Goal: Task Accomplishment & Management: Use online tool/utility

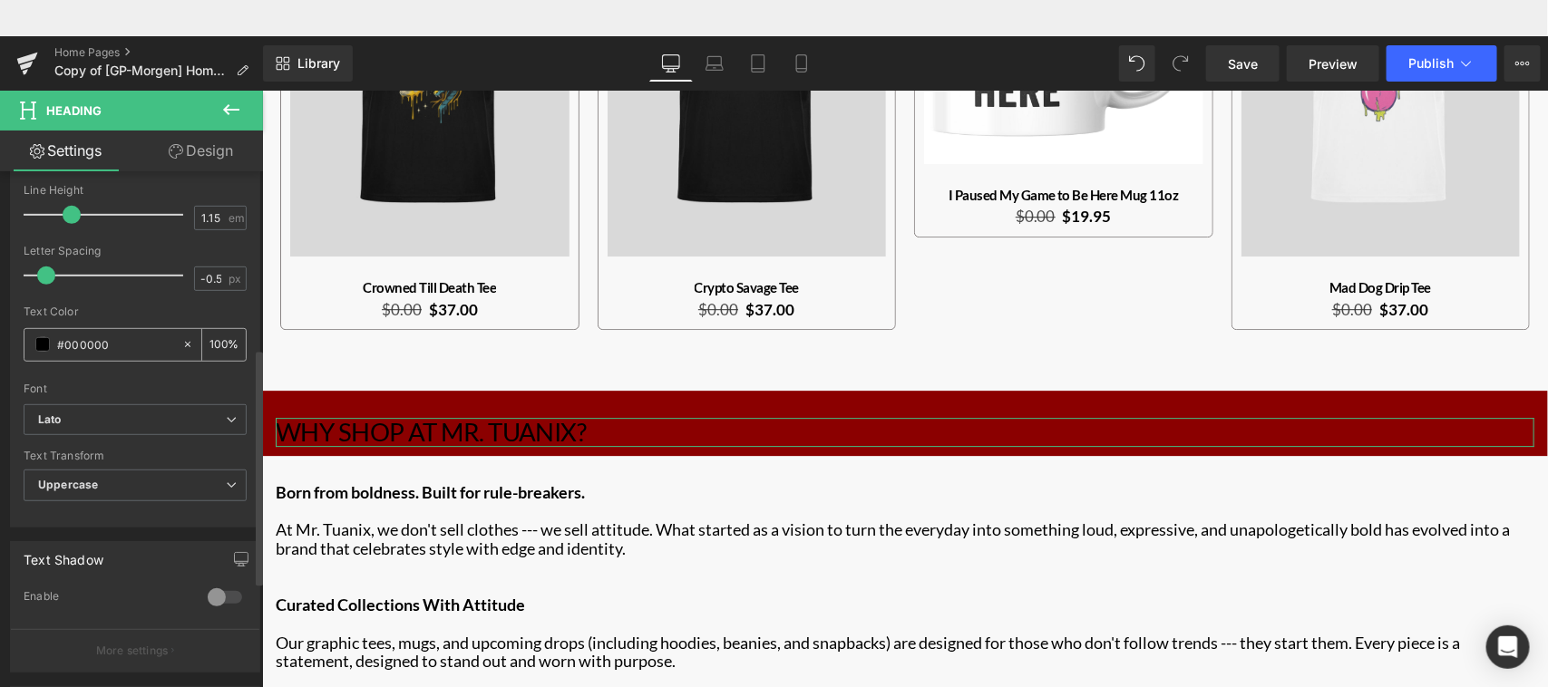
click at [64, 349] on input "#000000" at bounding box center [115, 345] width 116 height 20
type input "#ff"
type input "0"
type input "#fff"
type input "100"
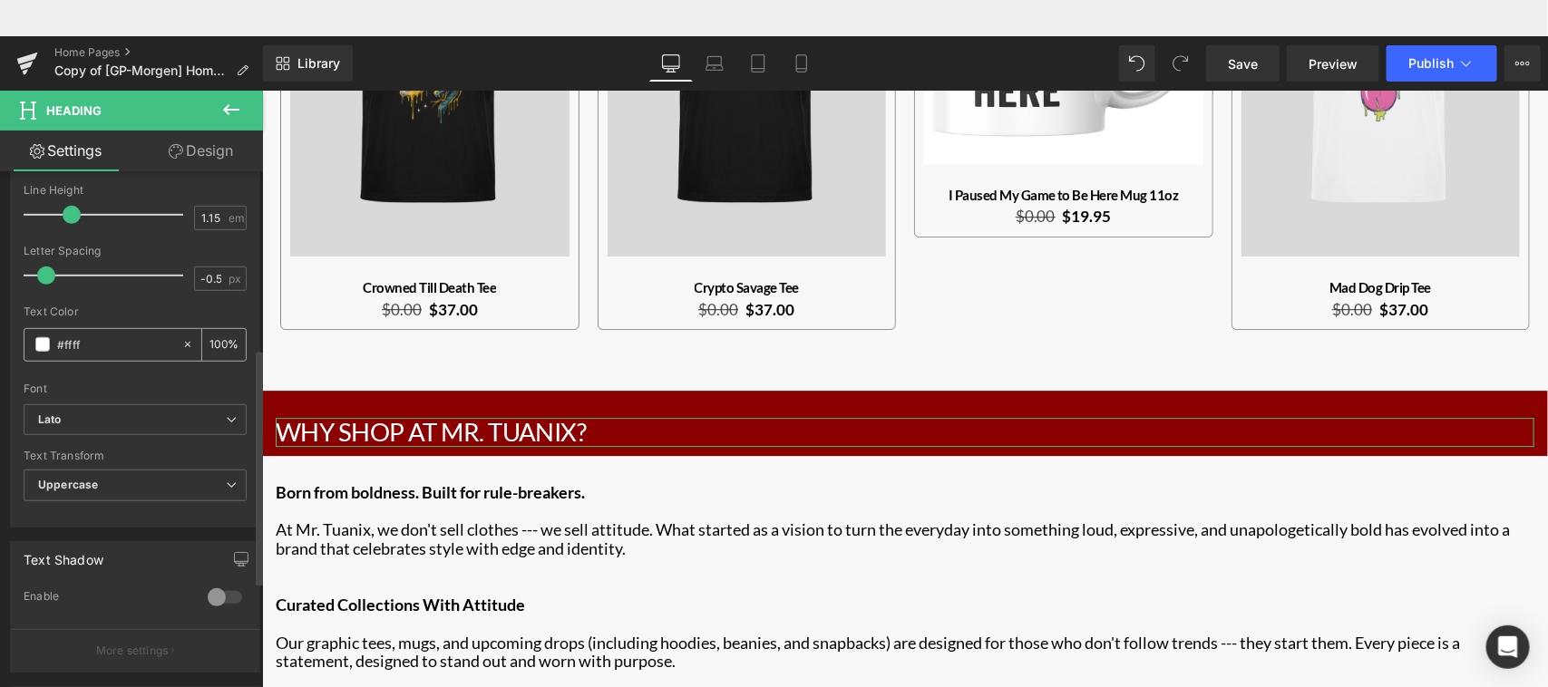
type input "#fffff"
type input "0"
type input "#ffffff"
type input "100"
type input "#ffffff"
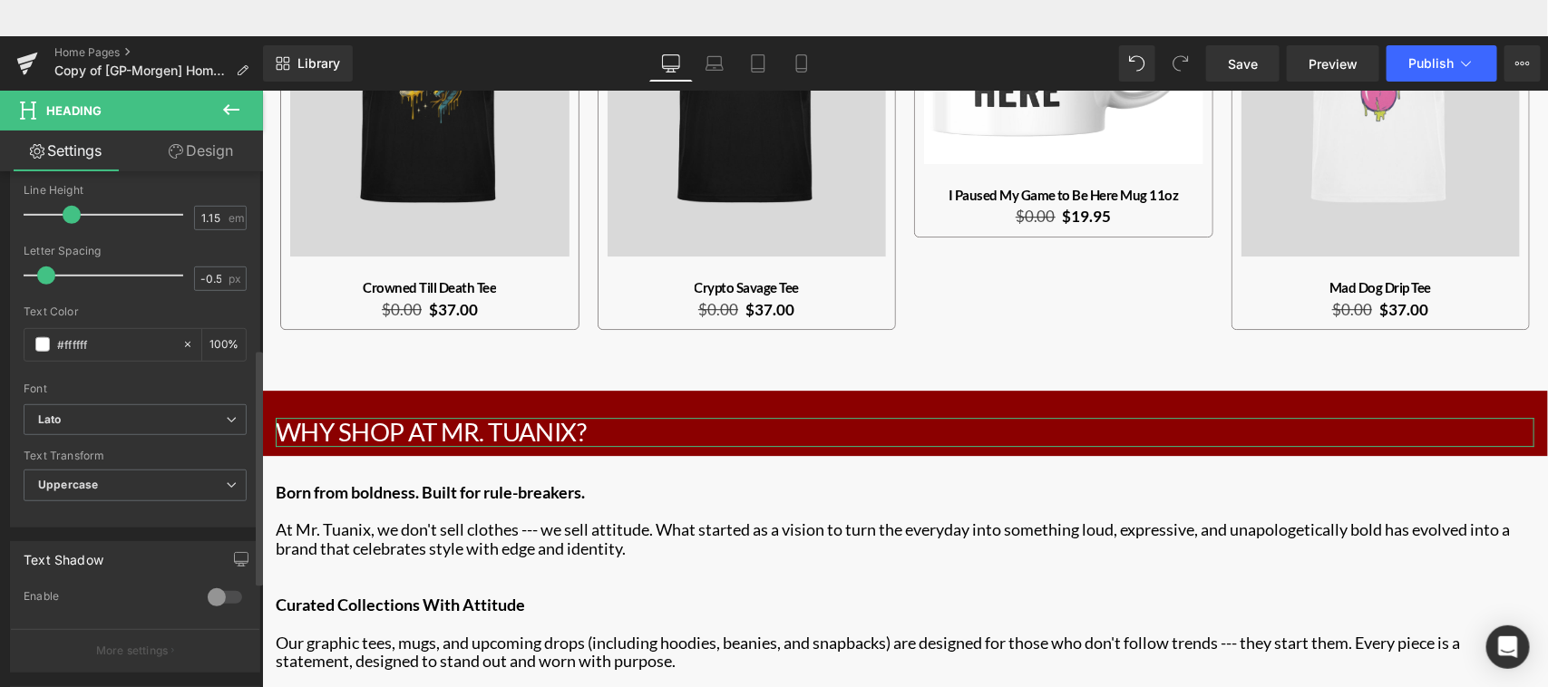
click at [145, 381] on div at bounding box center [135, 377] width 223 height 12
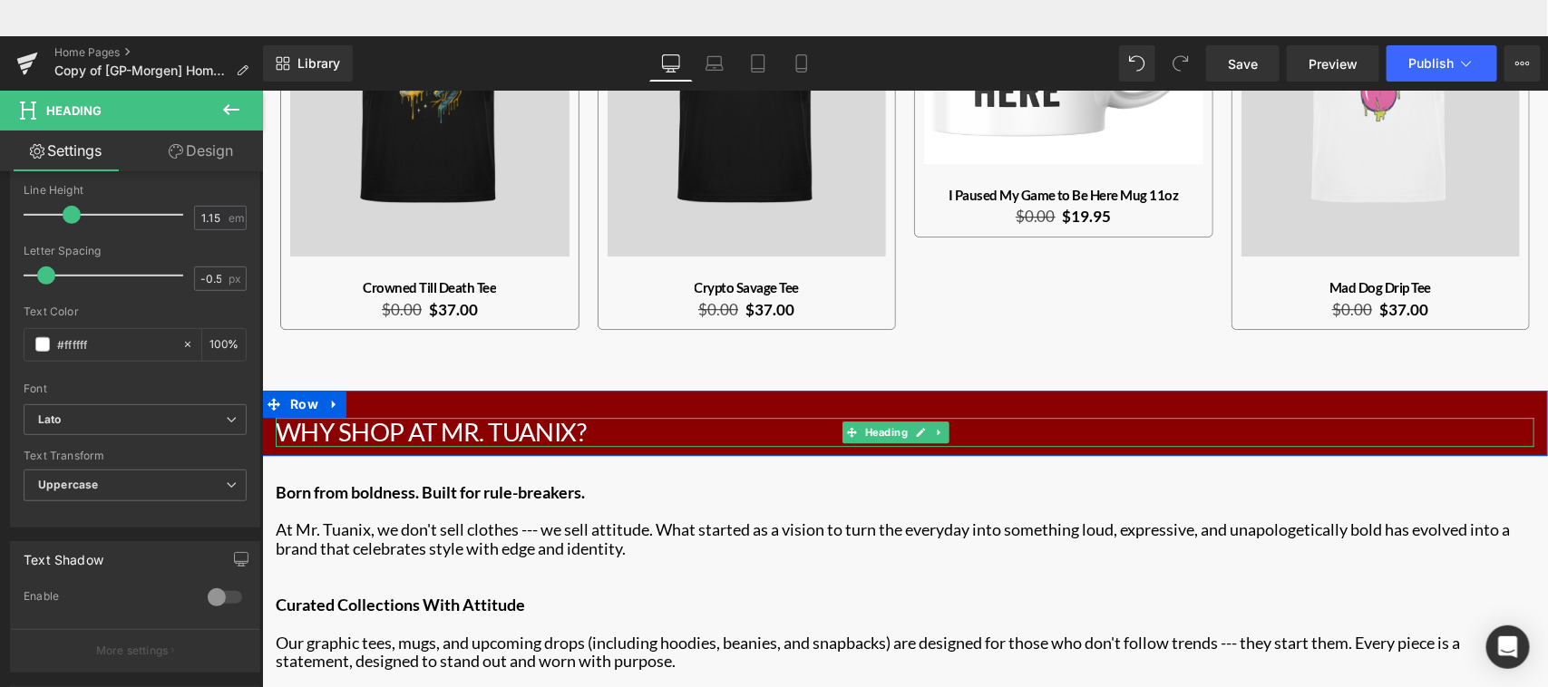
click at [988, 418] on h2 "Why Shop At Mr. Tuanix?" at bounding box center [904, 431] width 1259 height 29
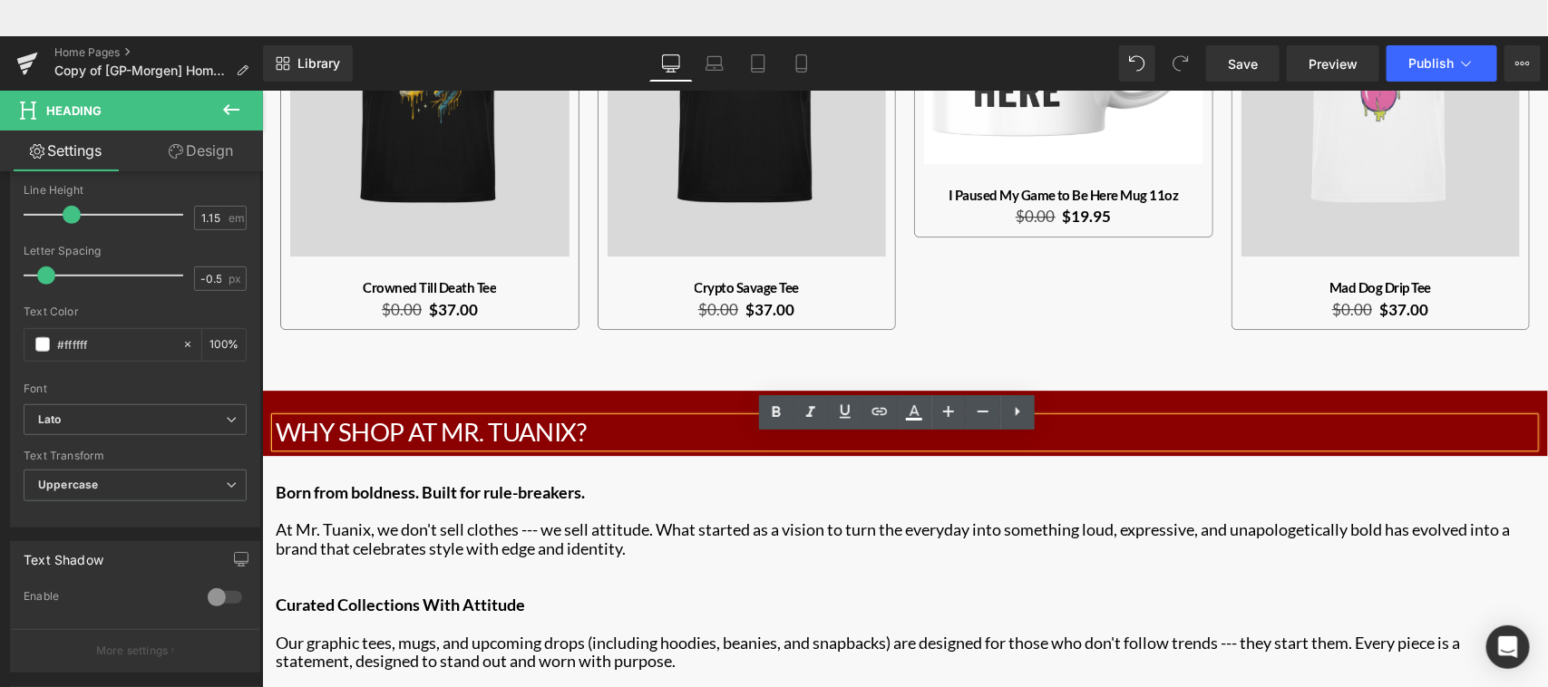
click at [1056, 390] on div "Why Shop At Mr. Tuanix? Heading Row" at bounding box center [904, 422] width 1286 height 65
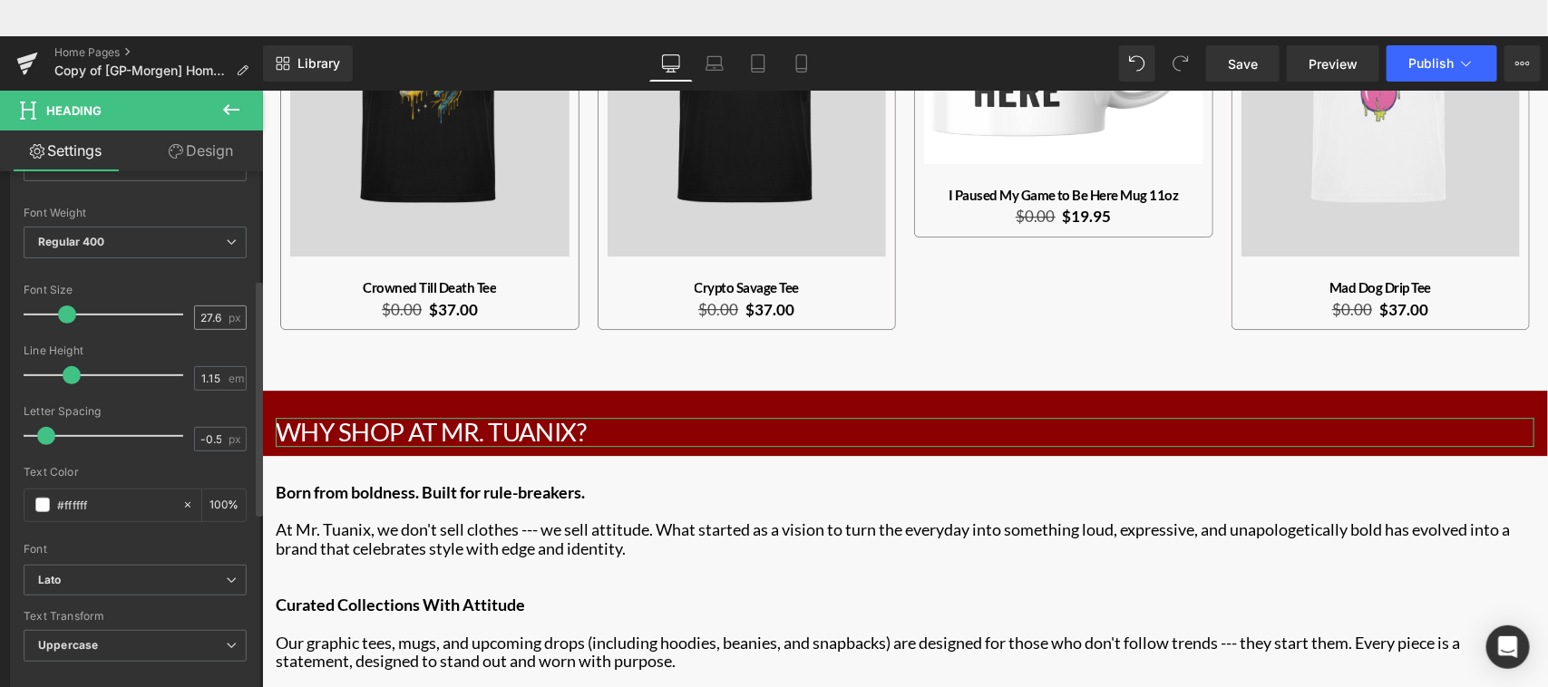
scroll to position [261, 0]
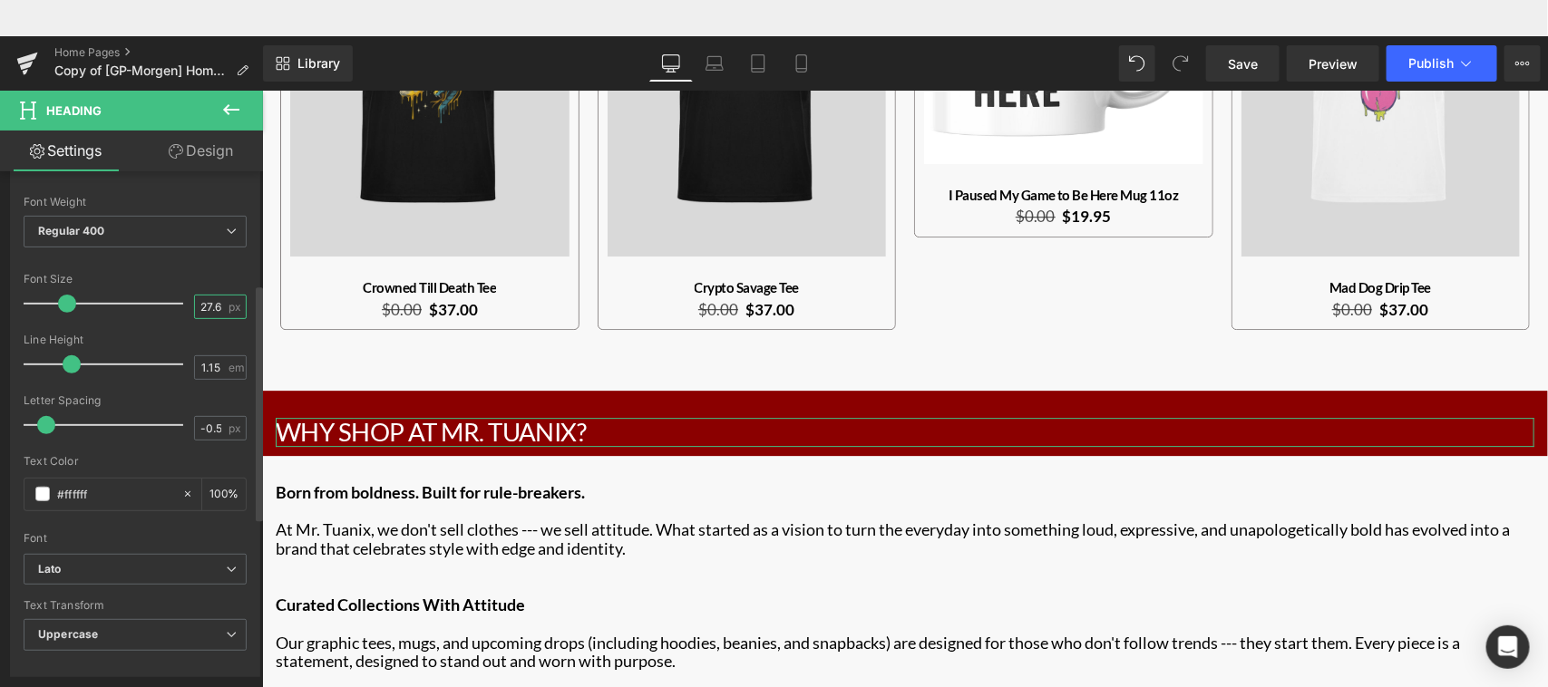
click at [216, 311] on input "27.63" at bounding box center [211, 307] width 32 height 23
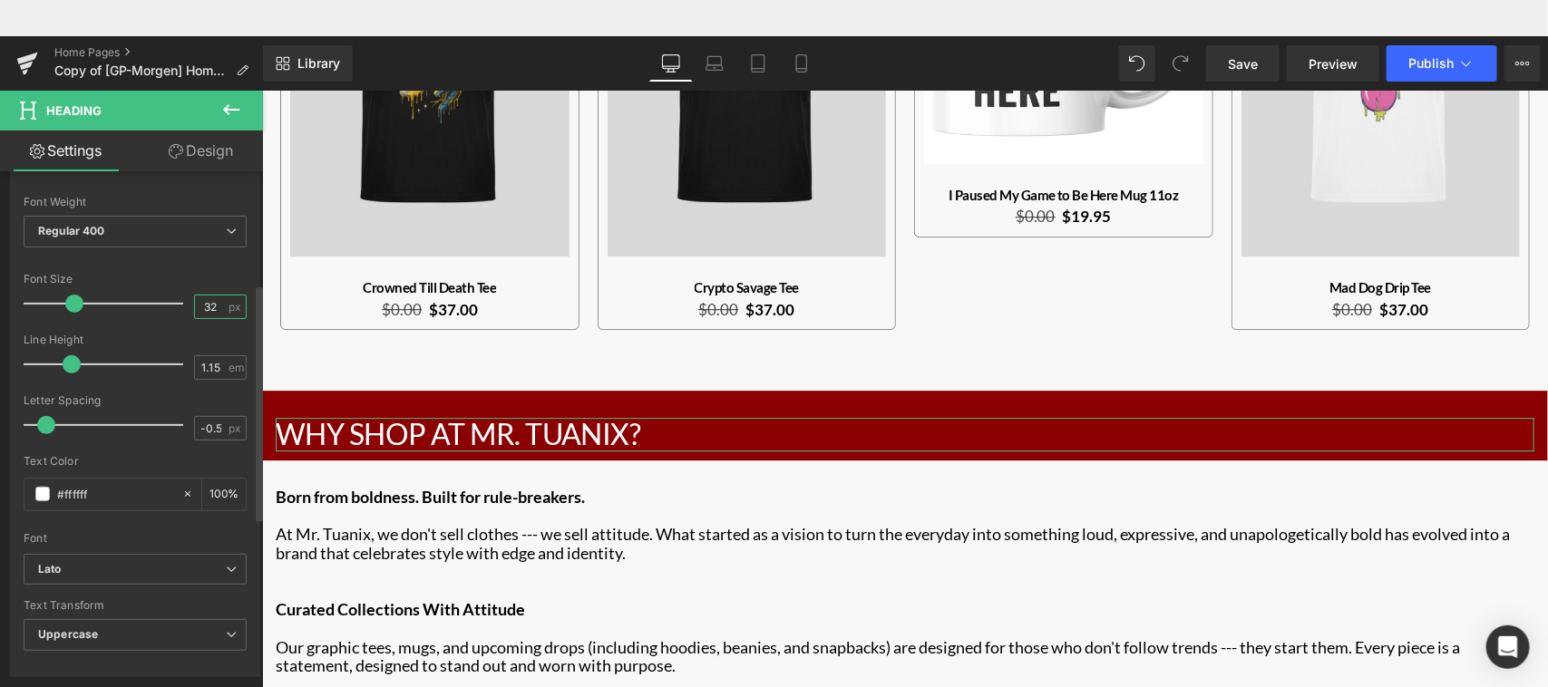
type input "32"
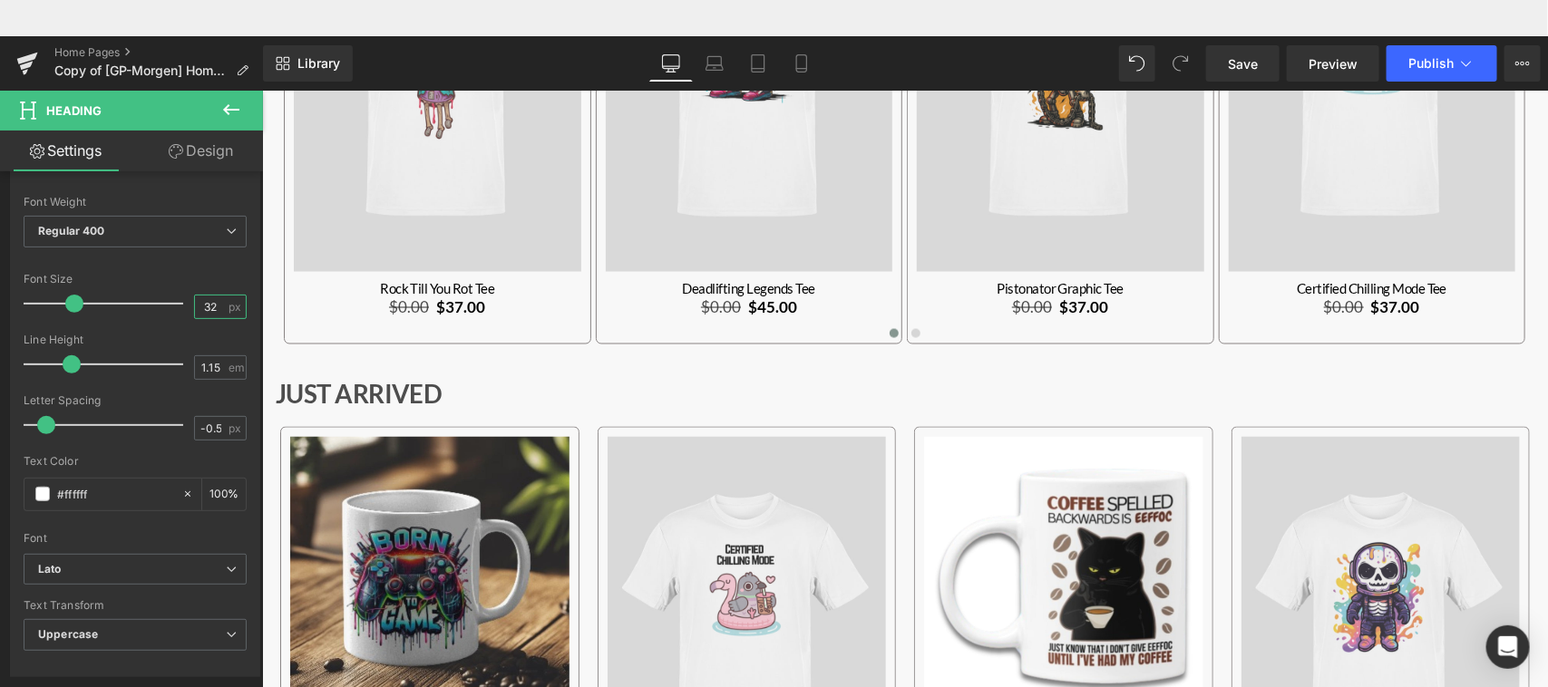
scroll to position [1245, 0]
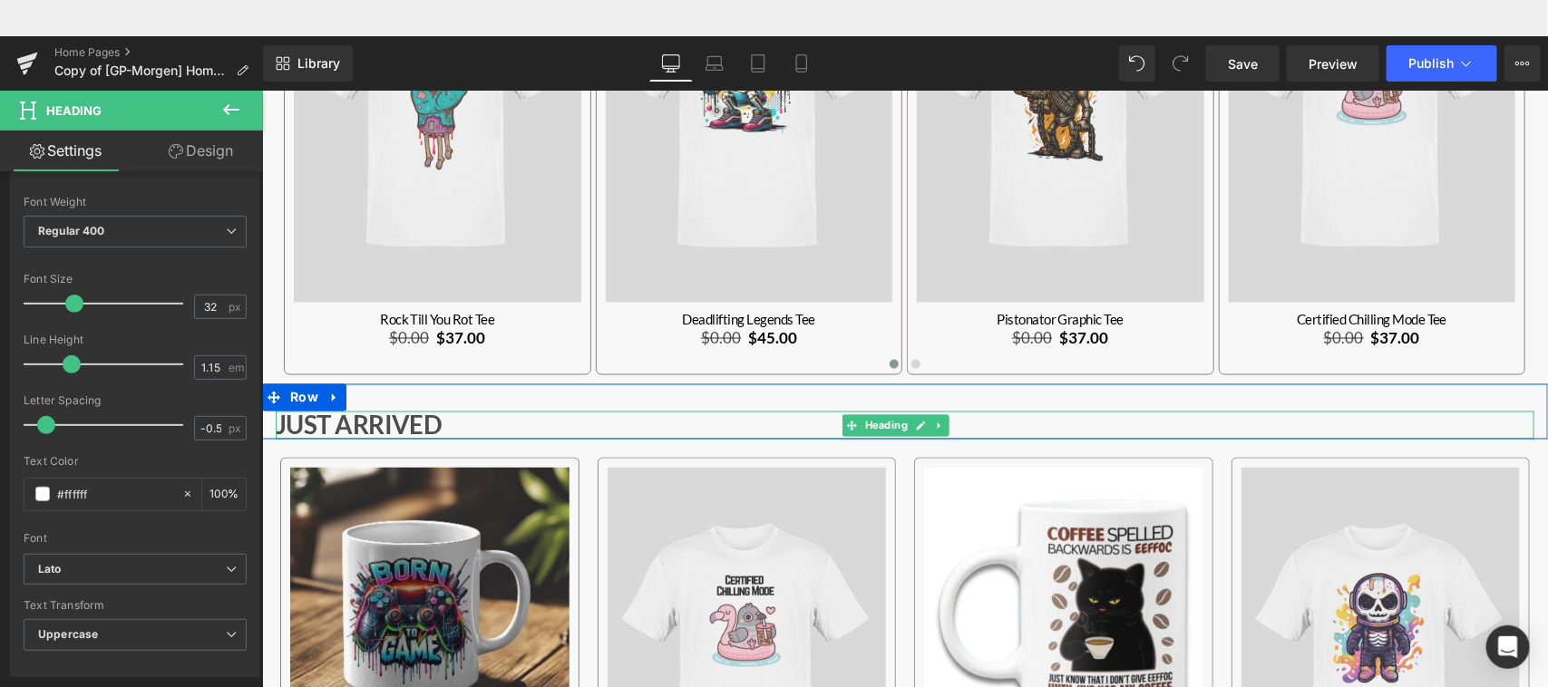
click at [356, 425] on strong "Just Arrived" at bounding box center [358, 425] width 166 height 30
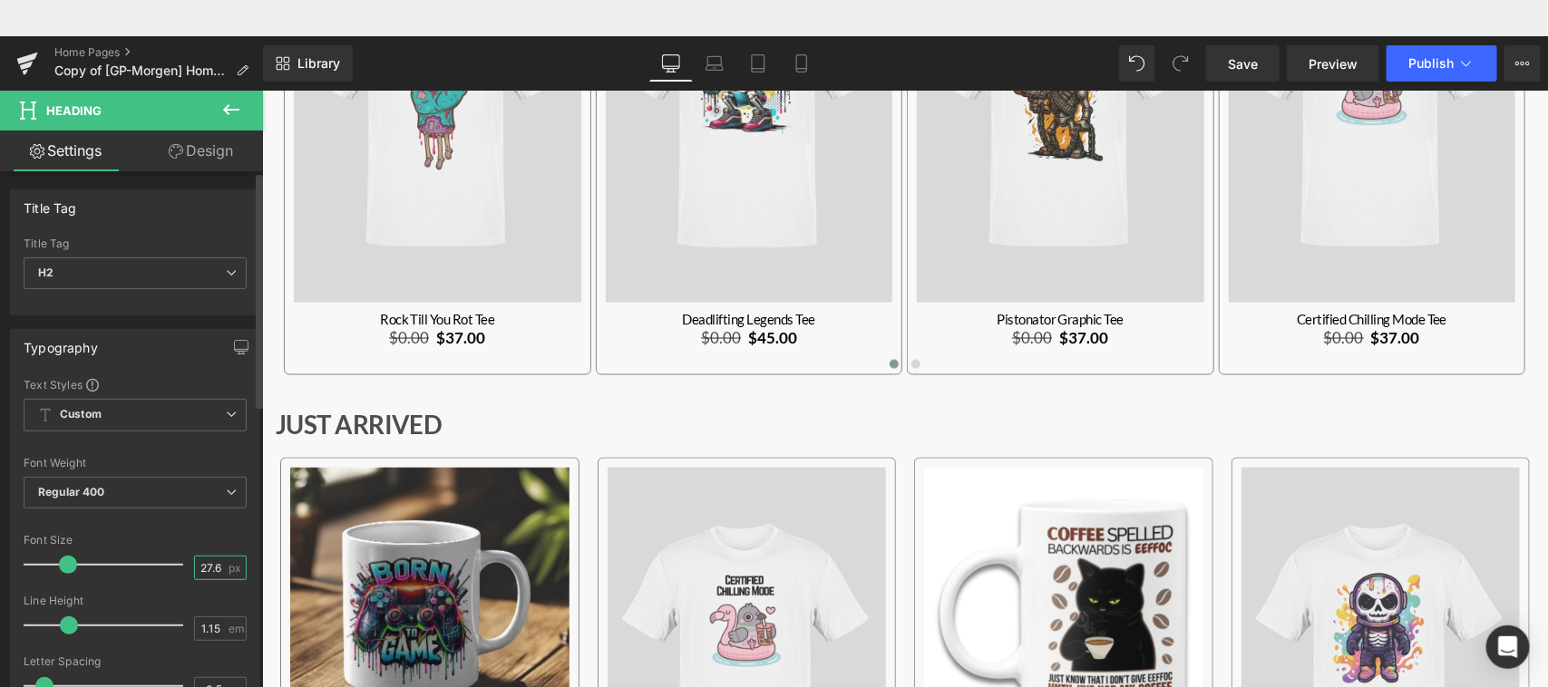
click at [214, 564] on input "27.63" at bounding box center [211, 568] width 32 height 23
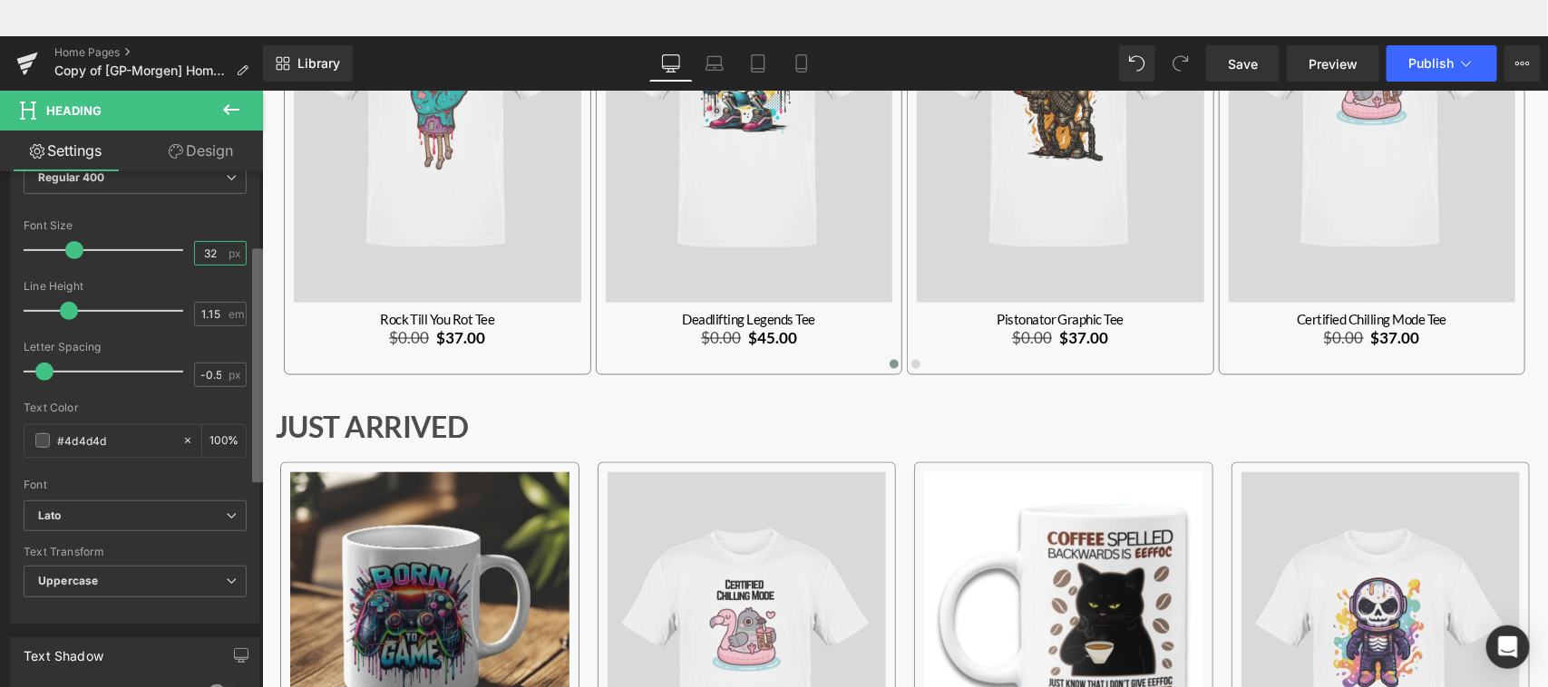
scroll to position [332, 0]
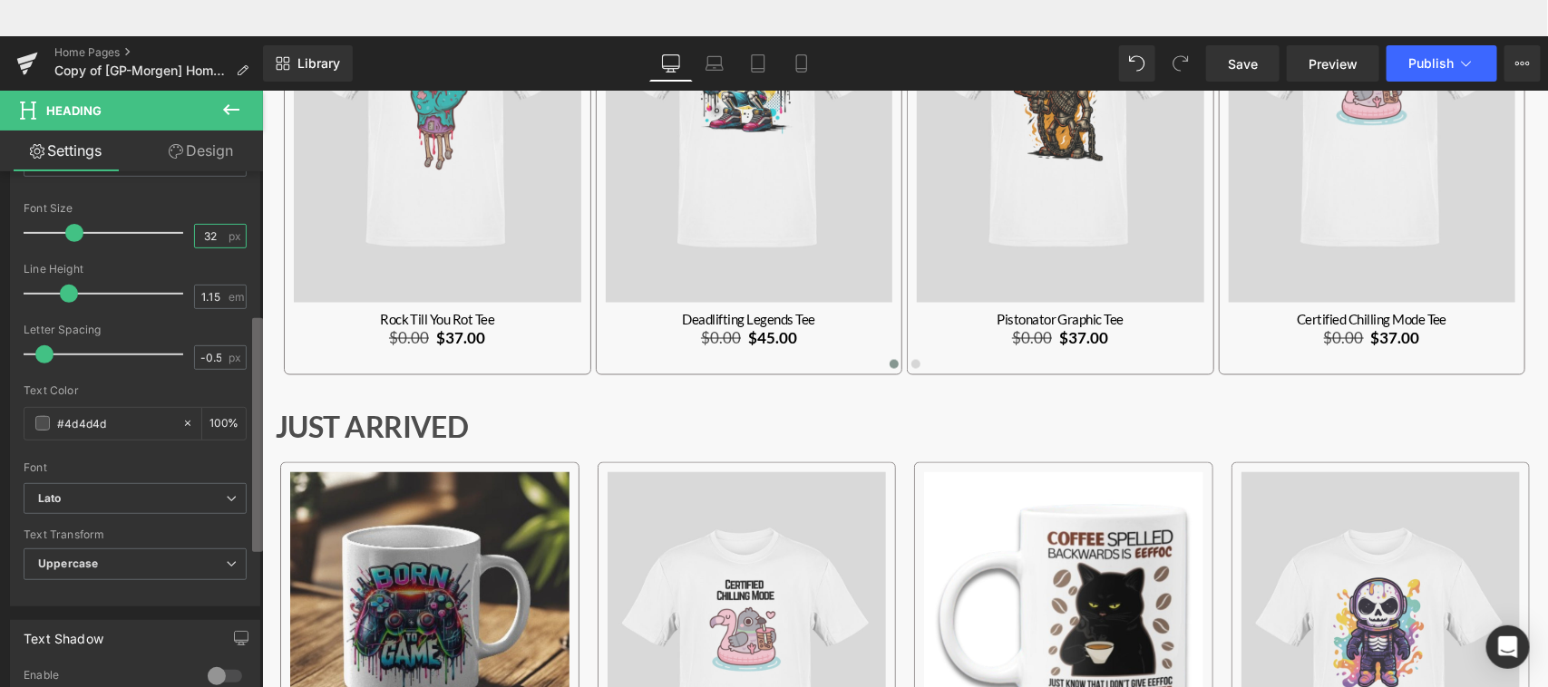
click at [261, 499] on b at bounding box center [257, 435] width 11 height 234
type input "32"
drag, startPoint x: 64, startPoint y: 423, endPoint x: 115, endPoint y: 418, distance: 51.1
click at [115, 418] on input "#4d4d4d" at bounding box center [115, 424] width 116 height 20
type input "#0"
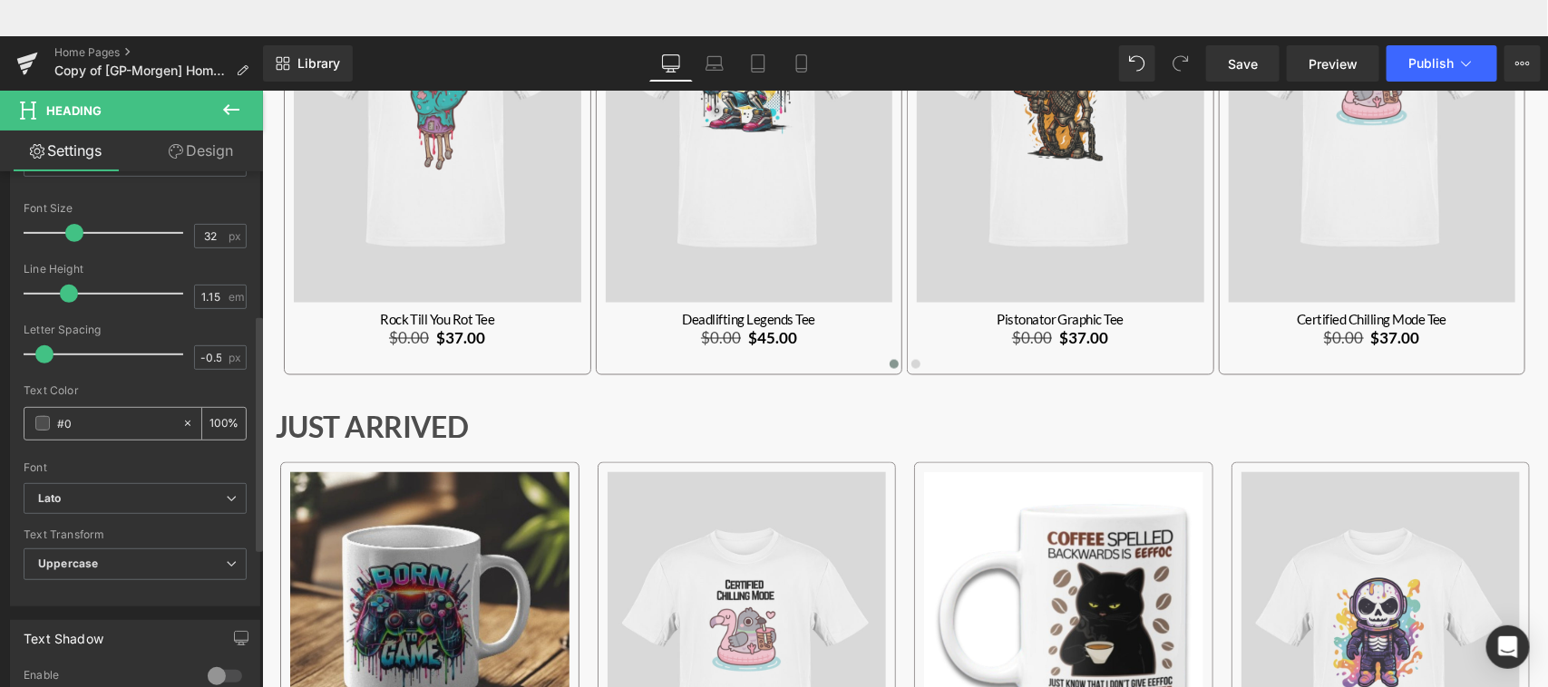
type input "0"
type input "#000"
type input "100"
type input "#00000"
type input "0"
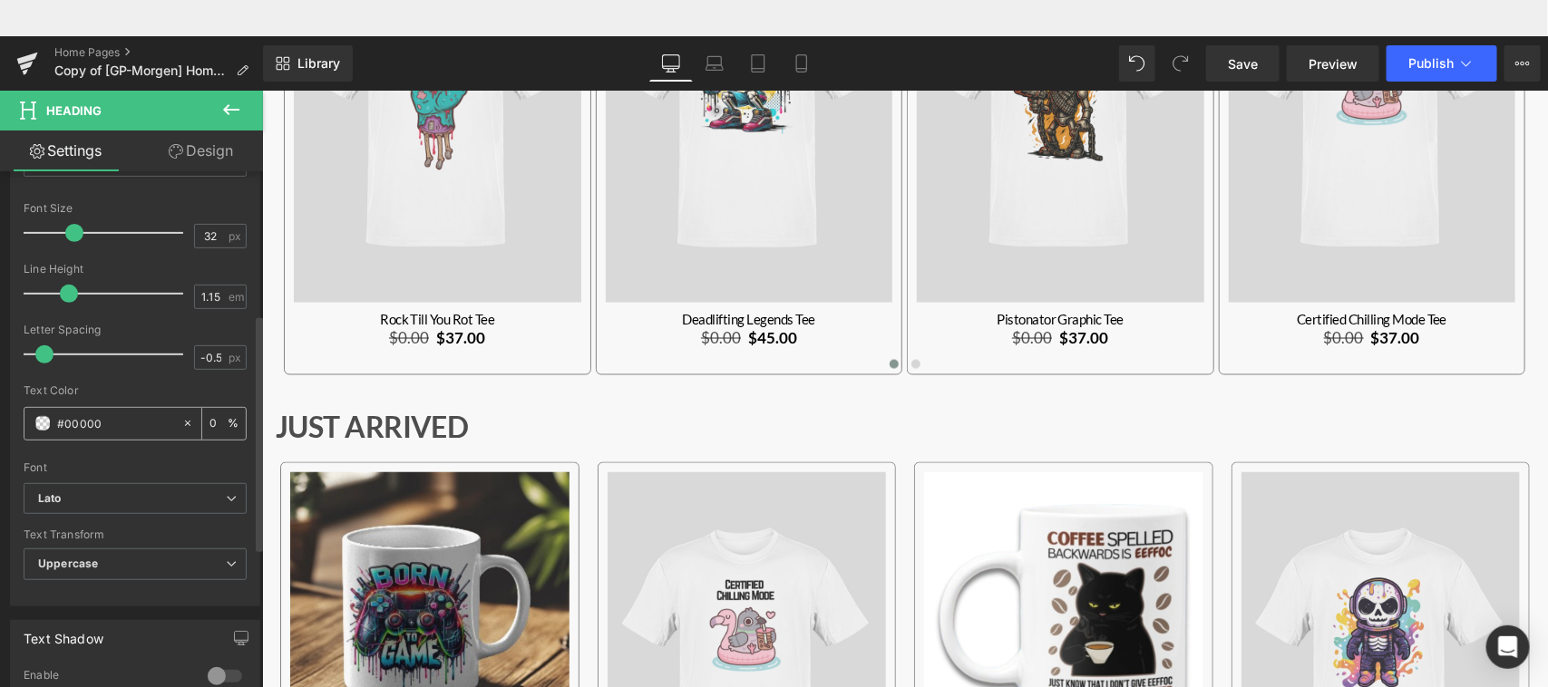
type input "#000000"
type input "100"
type input "#000000"
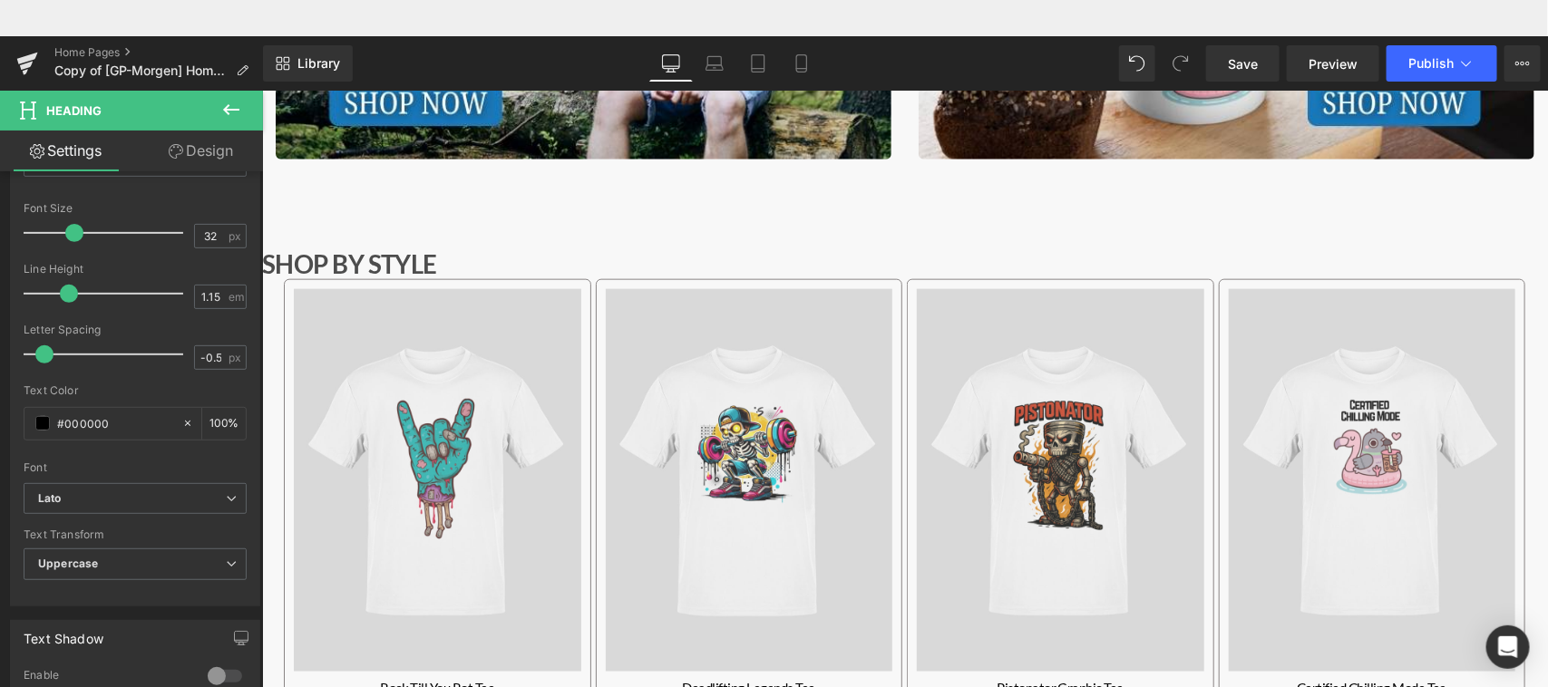
scroll to position [822, 0]
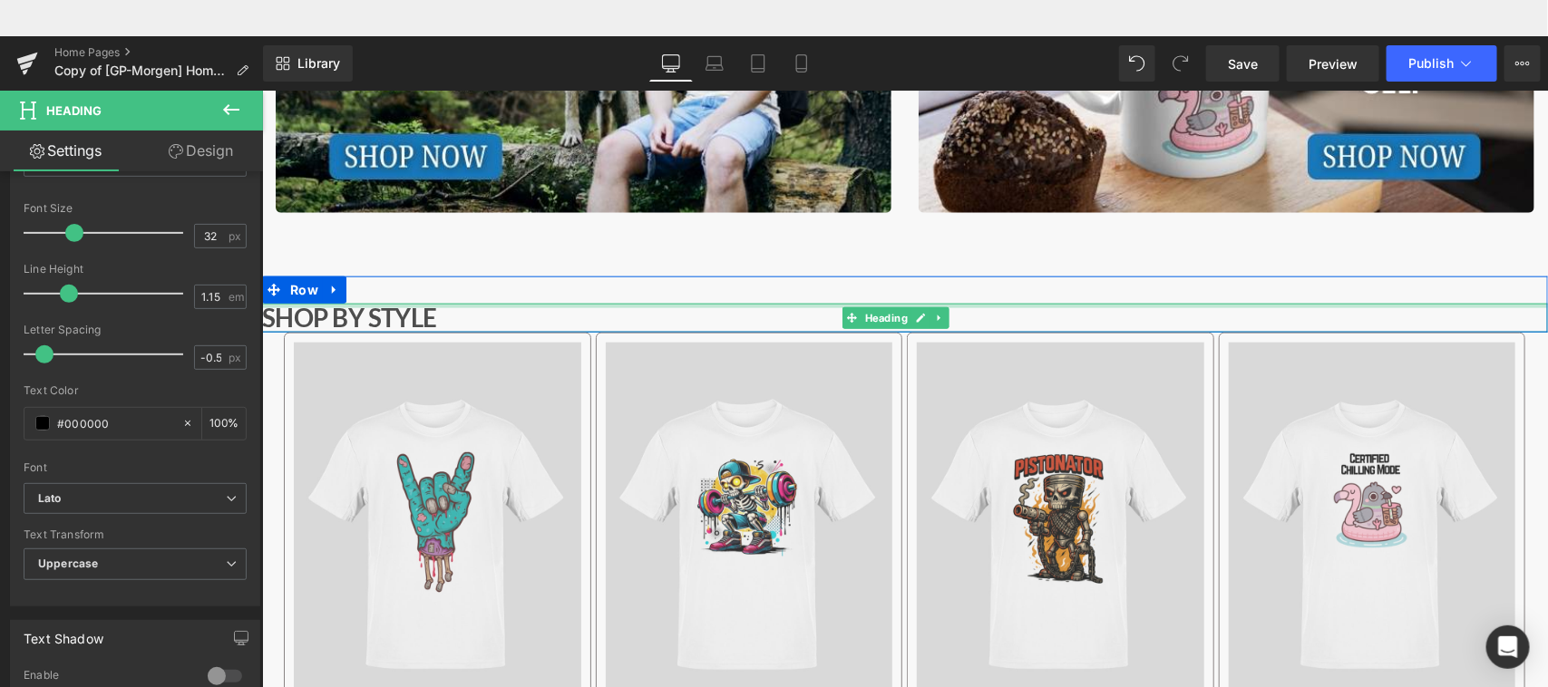
click at [413, 303] on div "Main content" at bounding box center [904, 305] width 1286 height 5
click at [413, 302] on b "Shop by Style" at bounding box center [348, 317] width 175 height 30
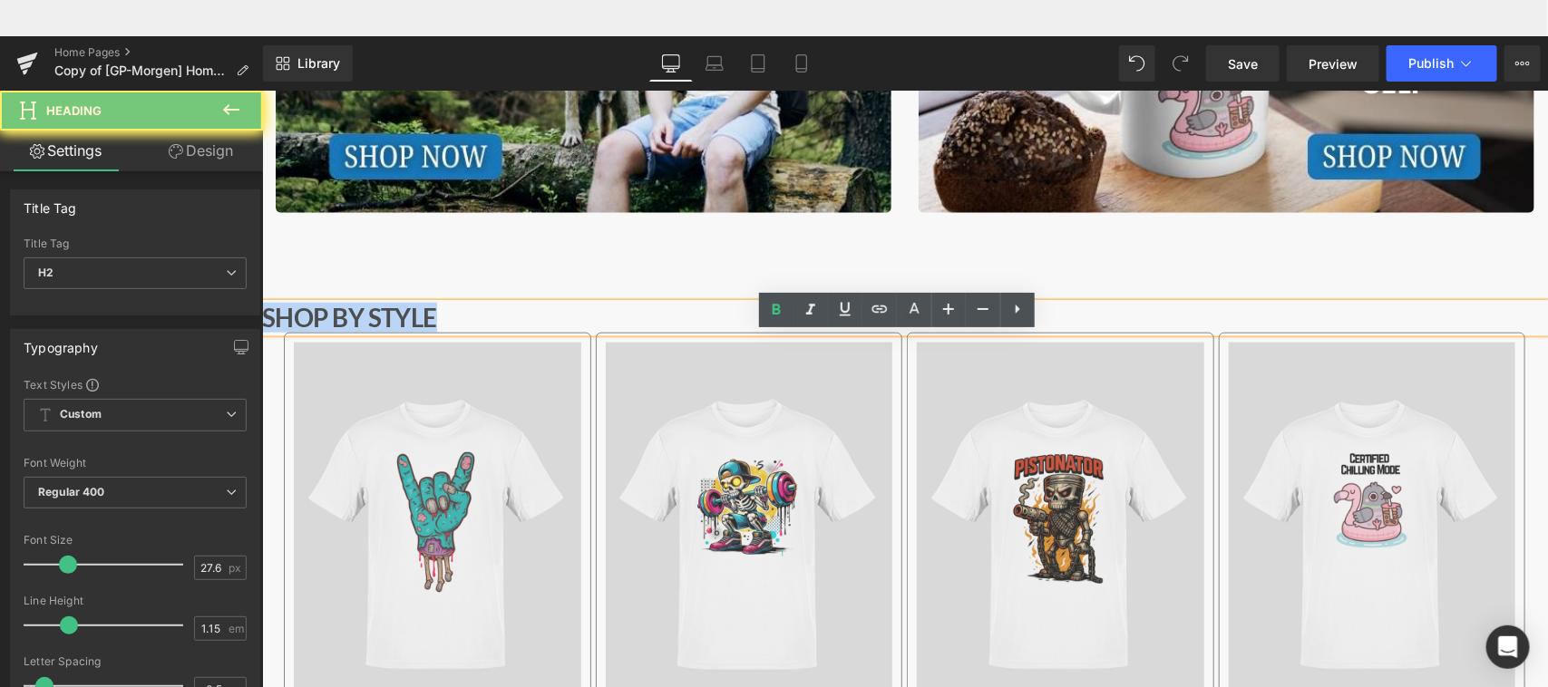
click at [413, 302] on b "Shop by Style" at bounding box center [348, 317] width 175 height 30
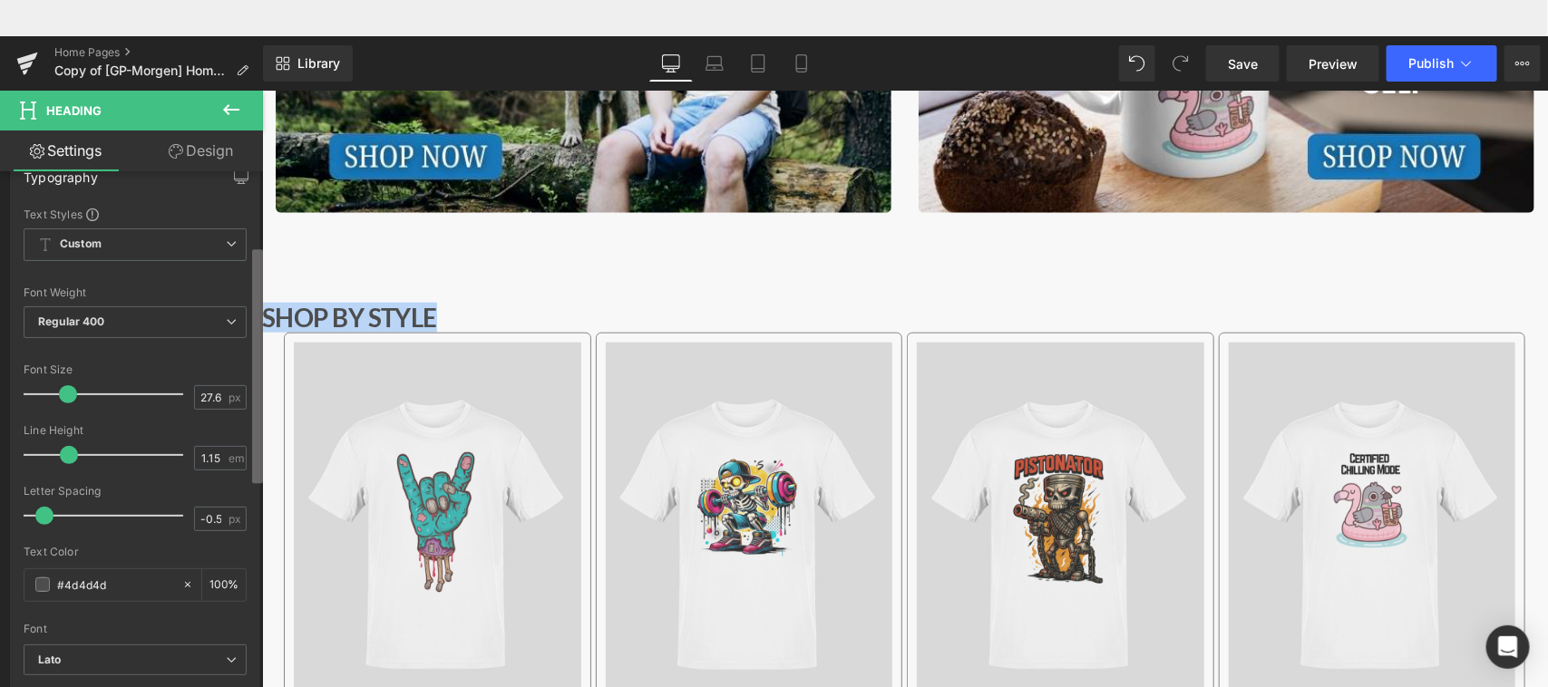
scroll to position [173, 0]
click at [255, 341] on b at bounding box center [257, 366] width 11 height 234
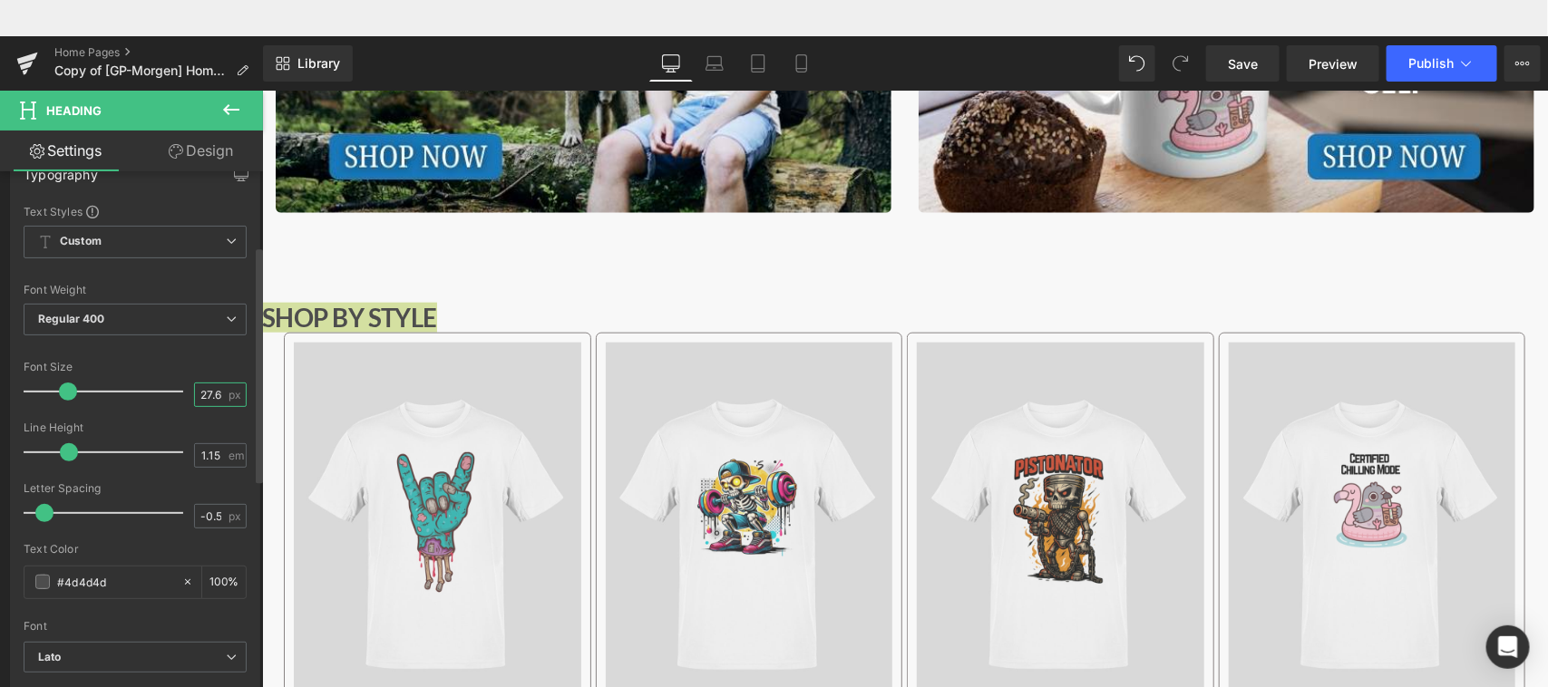
click at [214, 393] on input "27.63" at bounding box center [211, 395] width 32 height 23
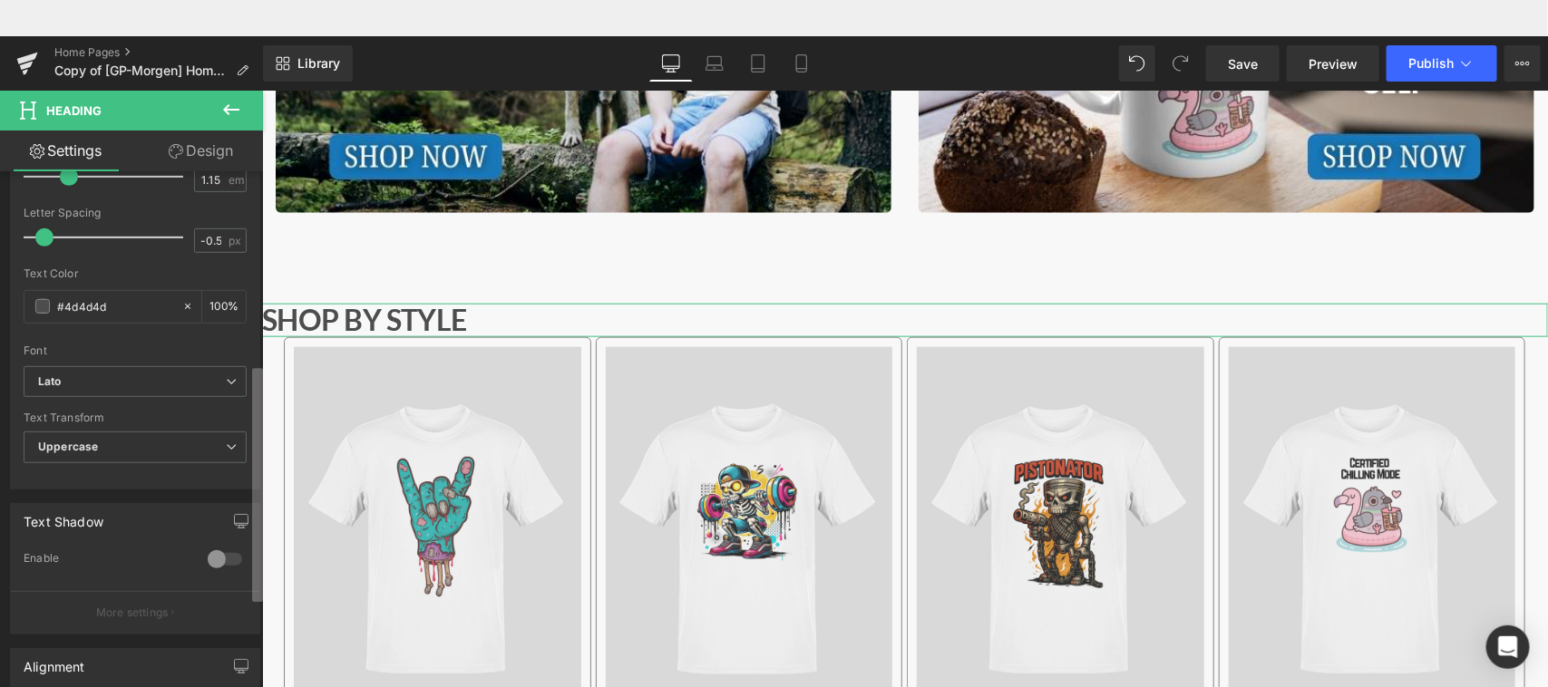
scroll to position [384, 0]
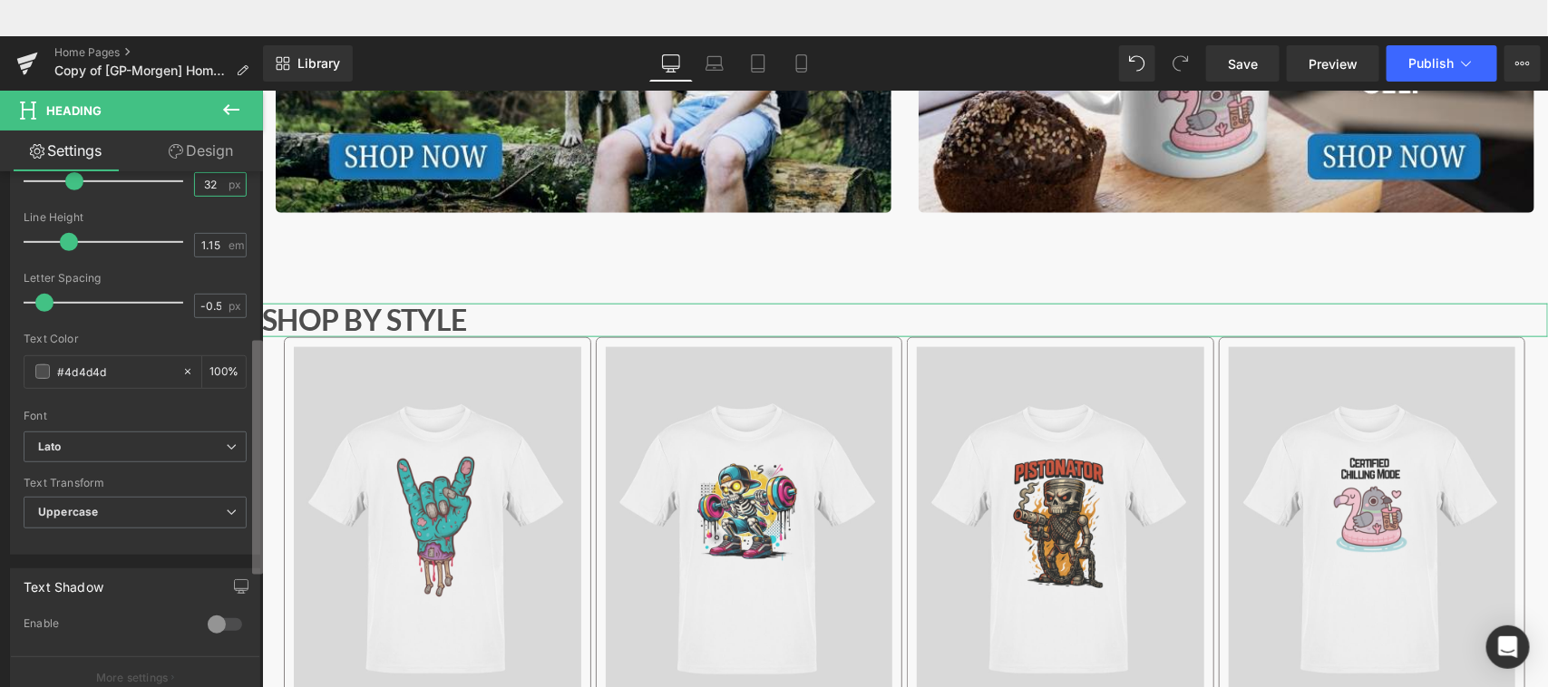
click at [252, 501] on b at bounding box center [257, 458] width 11 height 234
type input "32"
drag, startPoint x: 65, startPoint y: 375, endPoint x: 118, endPoint y: 370, distance: 52.8
click at [118, 370] on input "#4d4d4d" at bounding box center [115, 372] width 116 height 20
type input "#0"
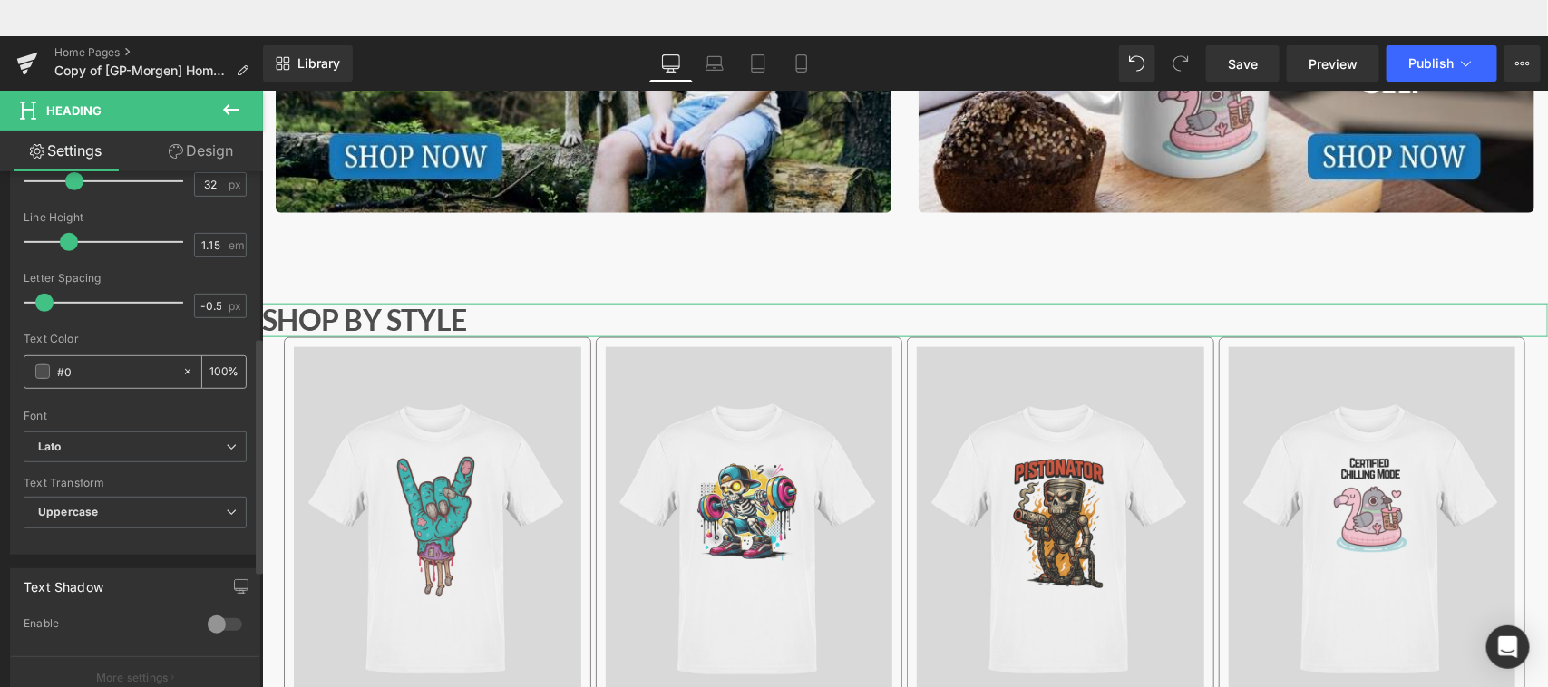
type input "0"
type input "#000"
type input "100"
type input "#00000"
type input "0"
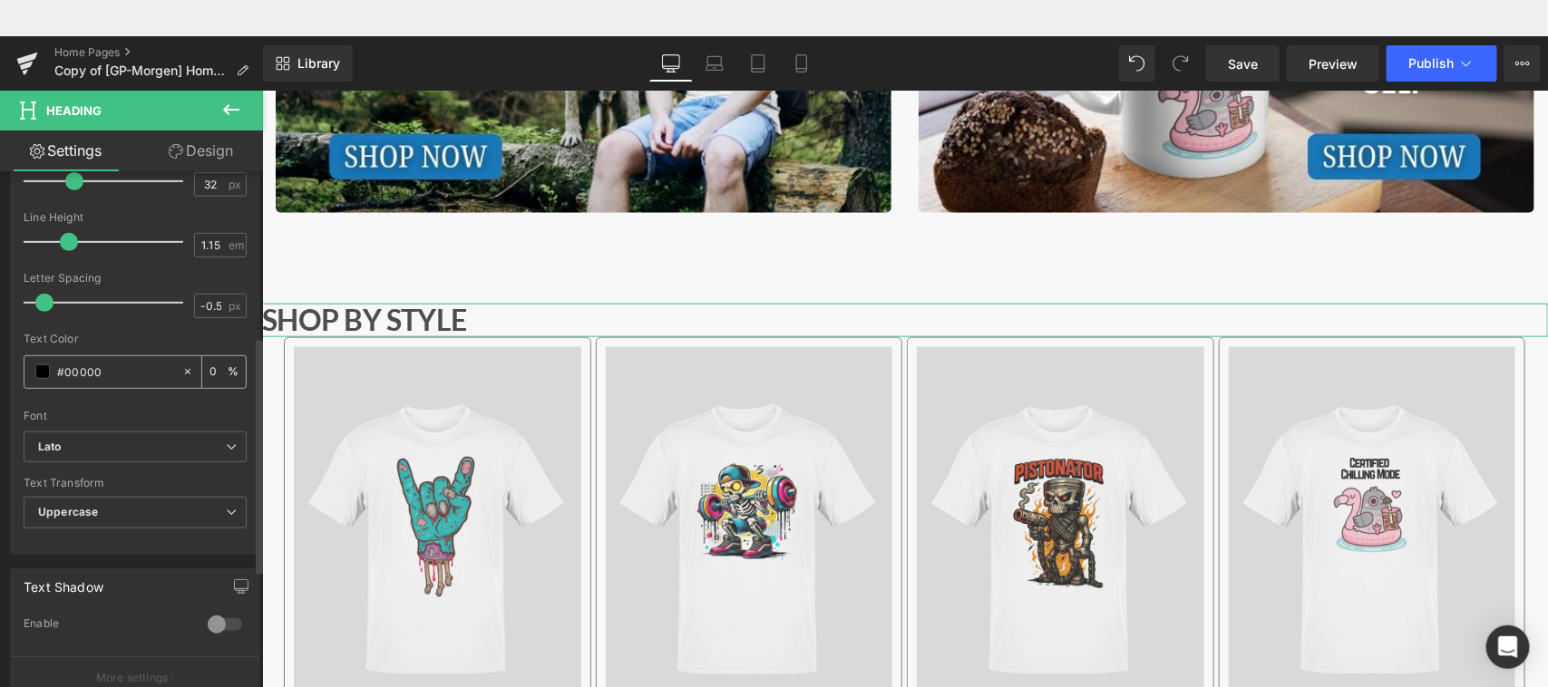
type input "#000000"
type input "100"
type input "#000000"
click at [1241, 54] on span "Save" at bounding box center [1243, 63] width 30 height 19
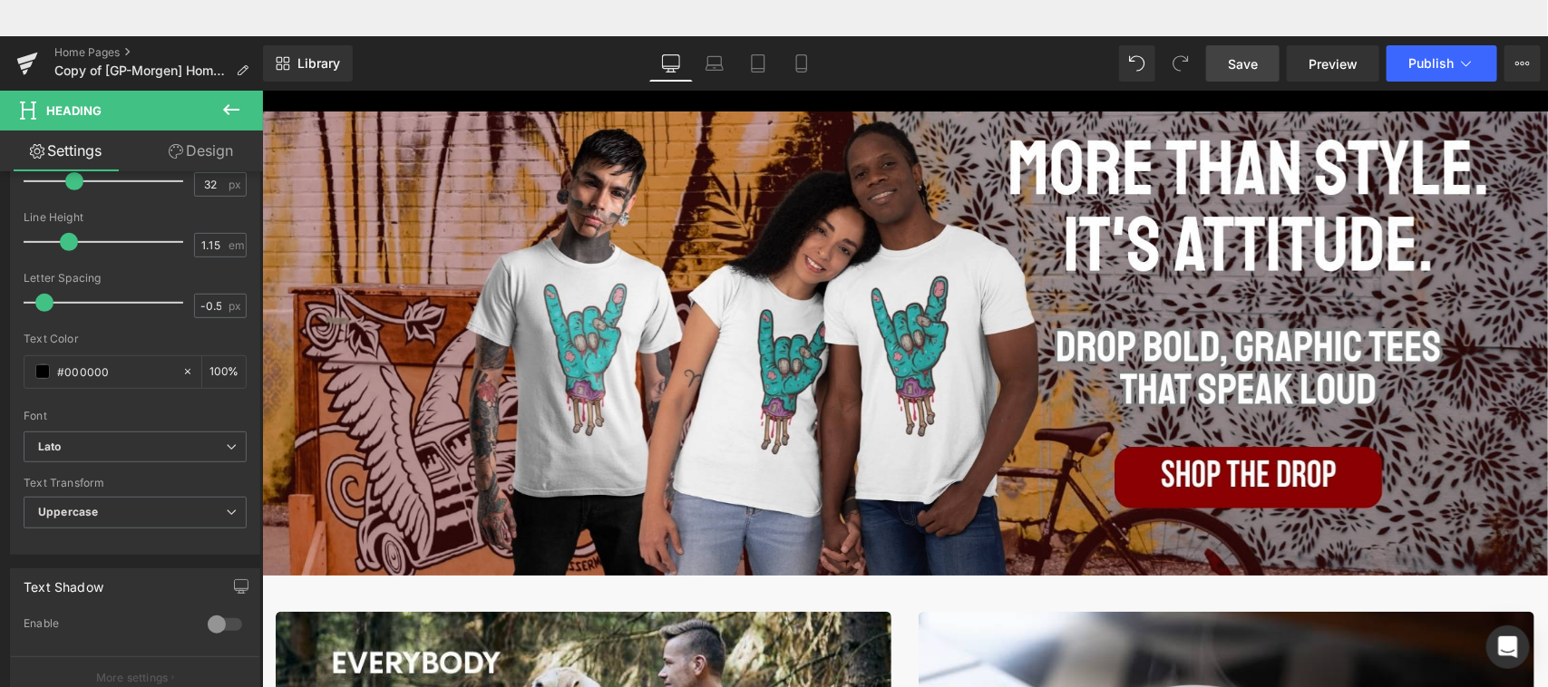
scroll to position [0, 0]
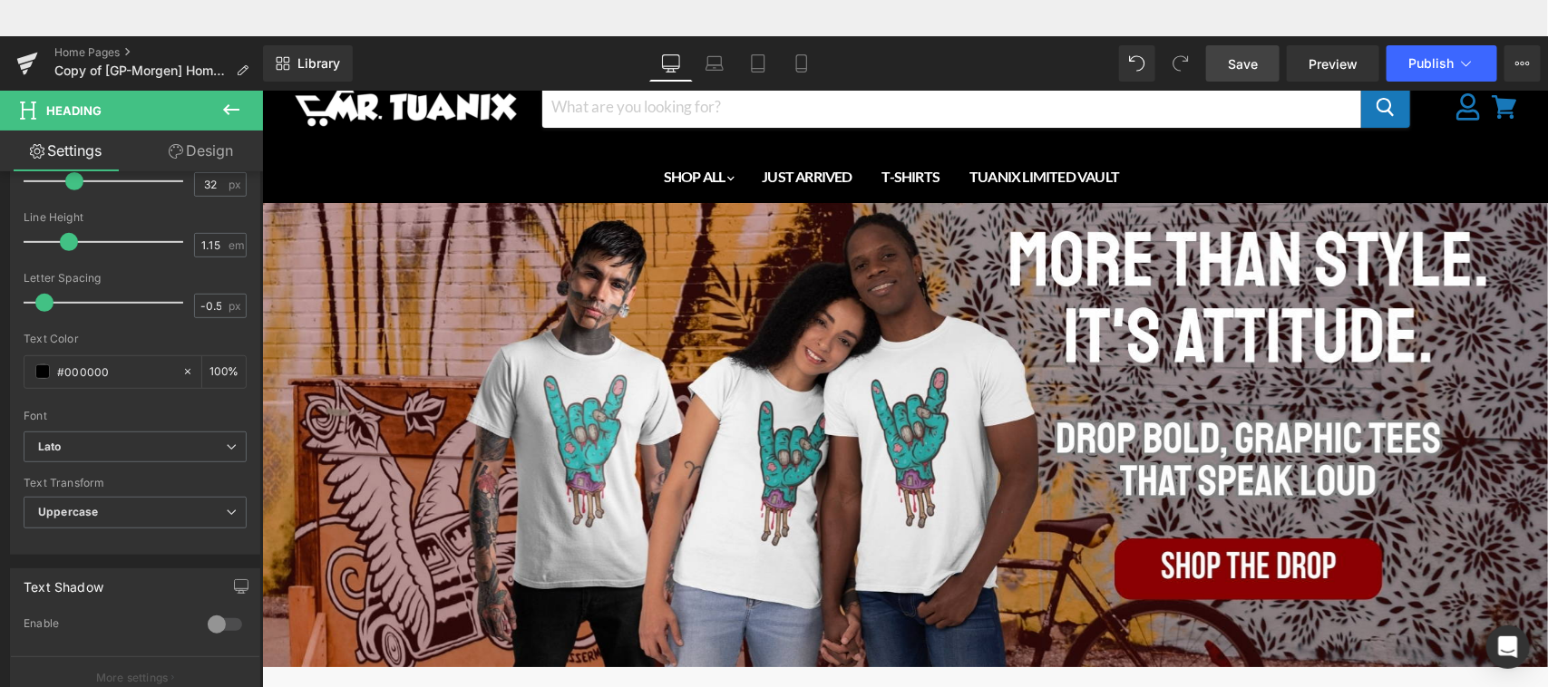
click at [1241, 64] on span "Save" at bounding box center [1243, 63] width 30 height 19
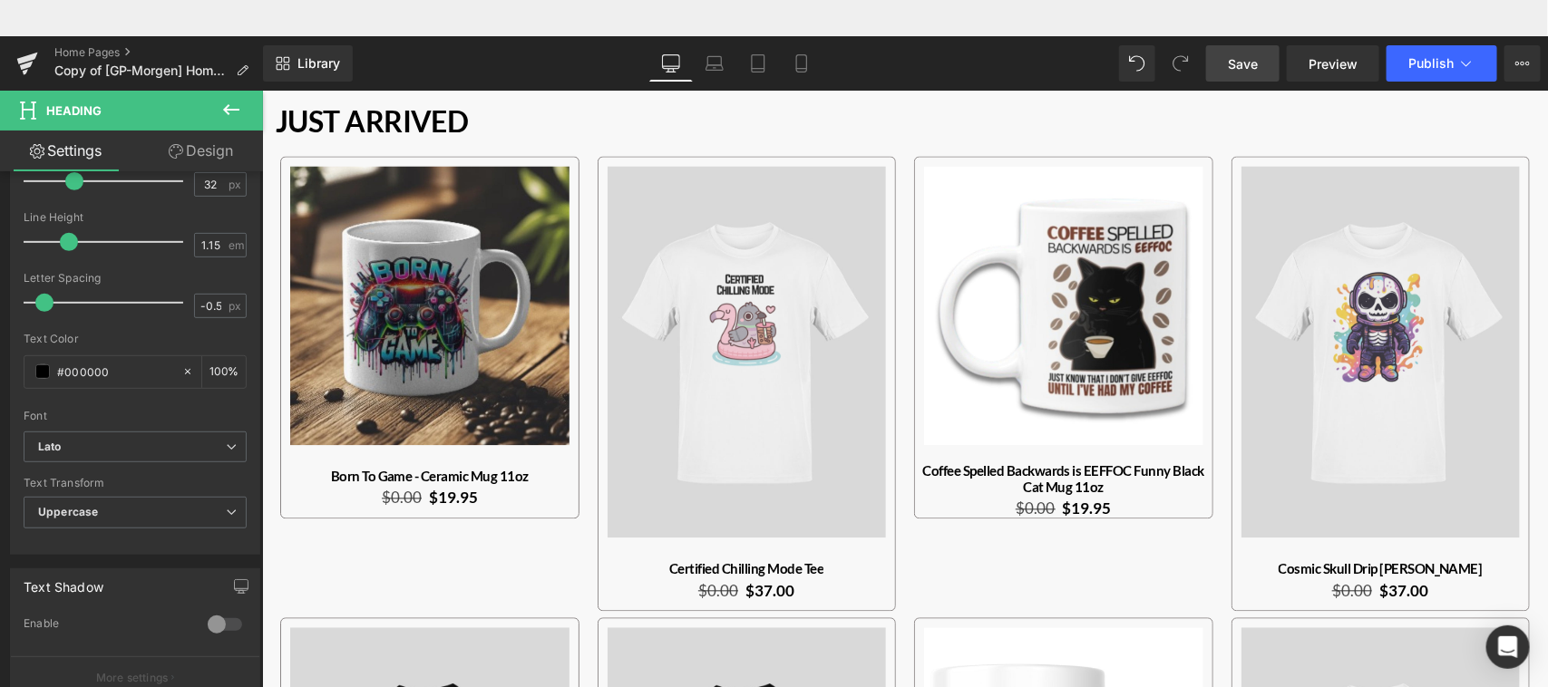
scroll to position [1439, 0]
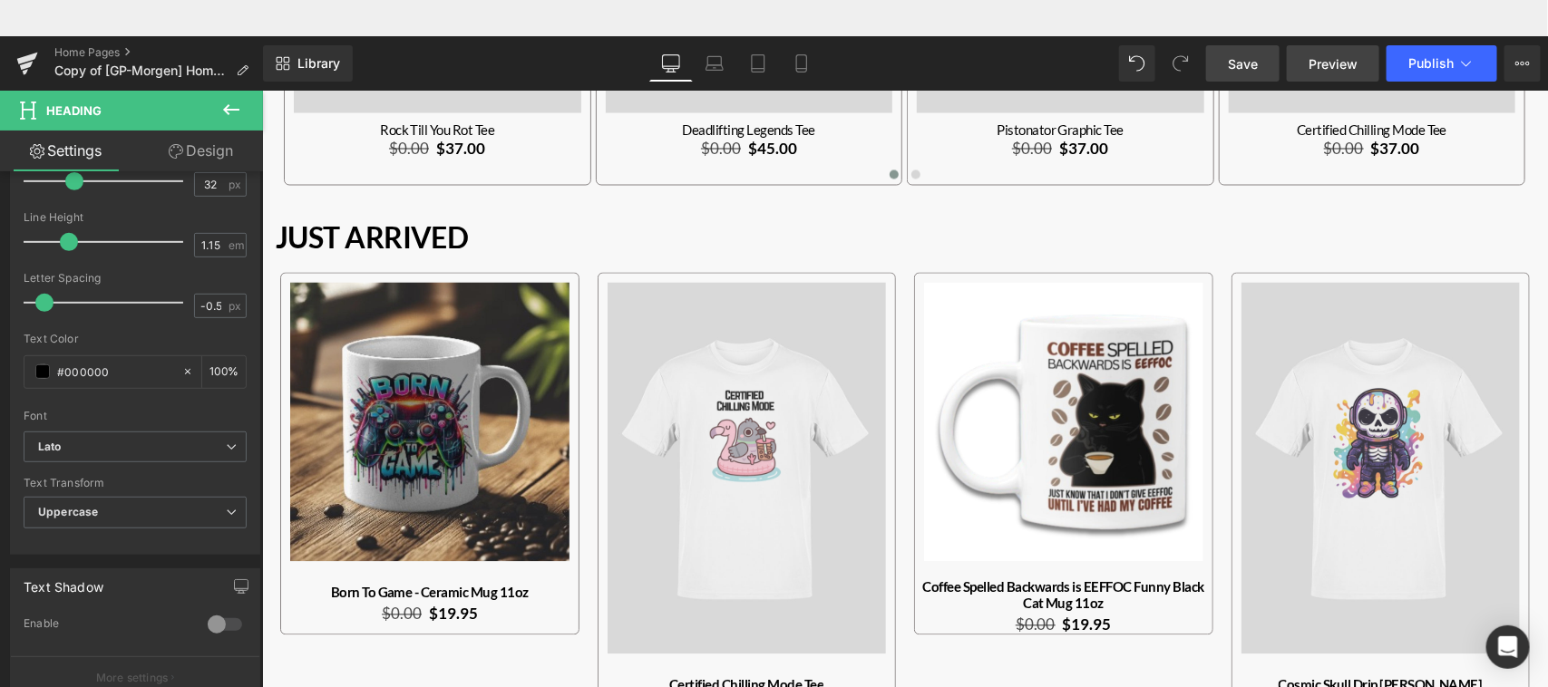
click at [1326, 73] on link "Preview" at bounding box center [1333, 63] width 92 height 36
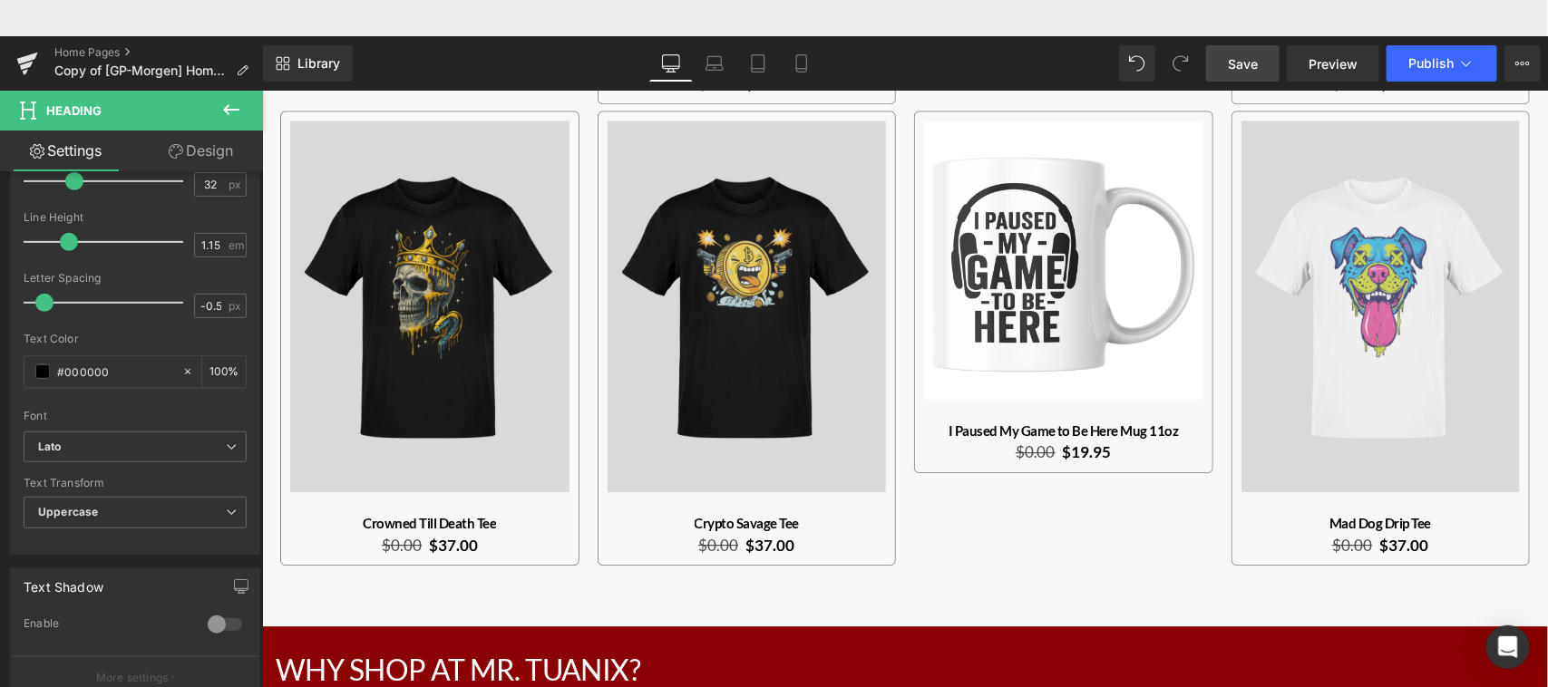
scroll to position [2340, 0]
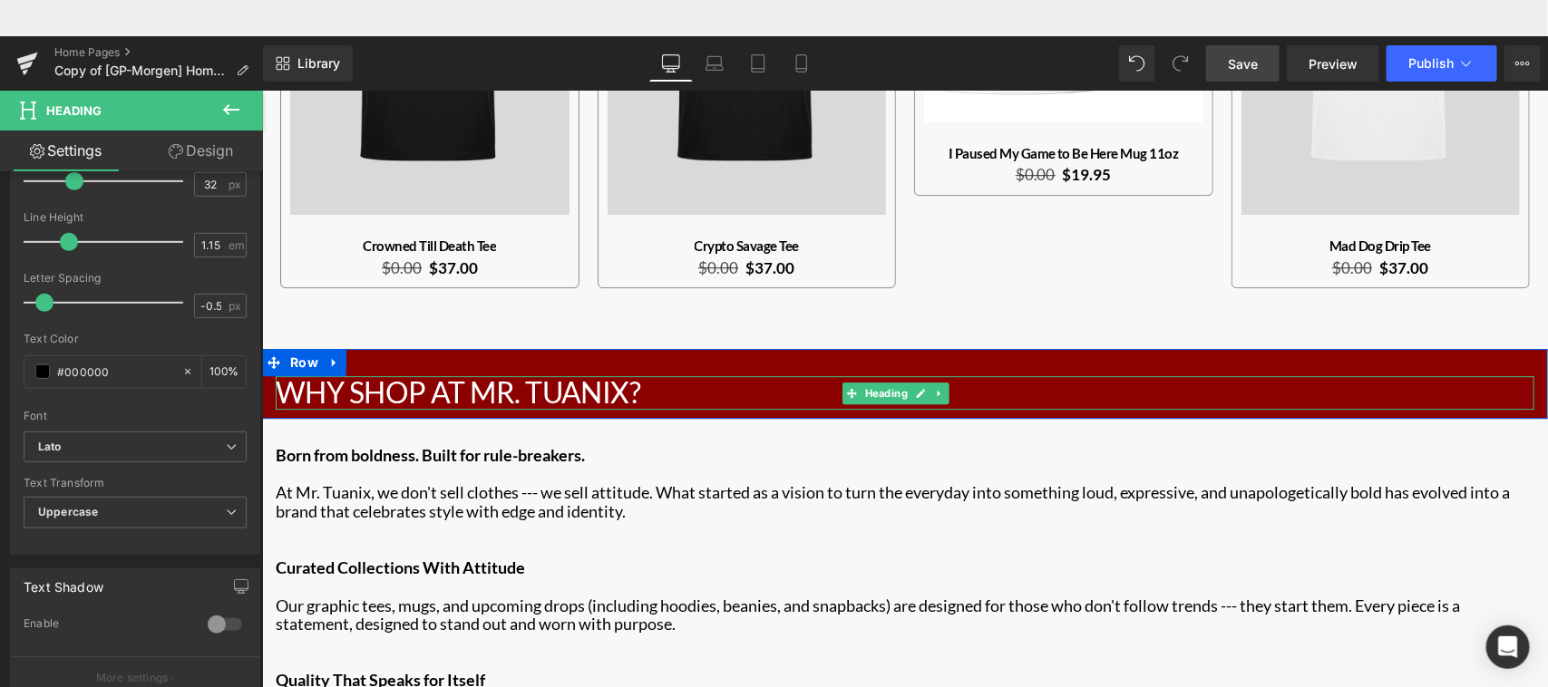
click at [573, 375] on h2 "Why Shop At Mr. Tuanix?" at bounding box center [904, 392] width 1259 height 34
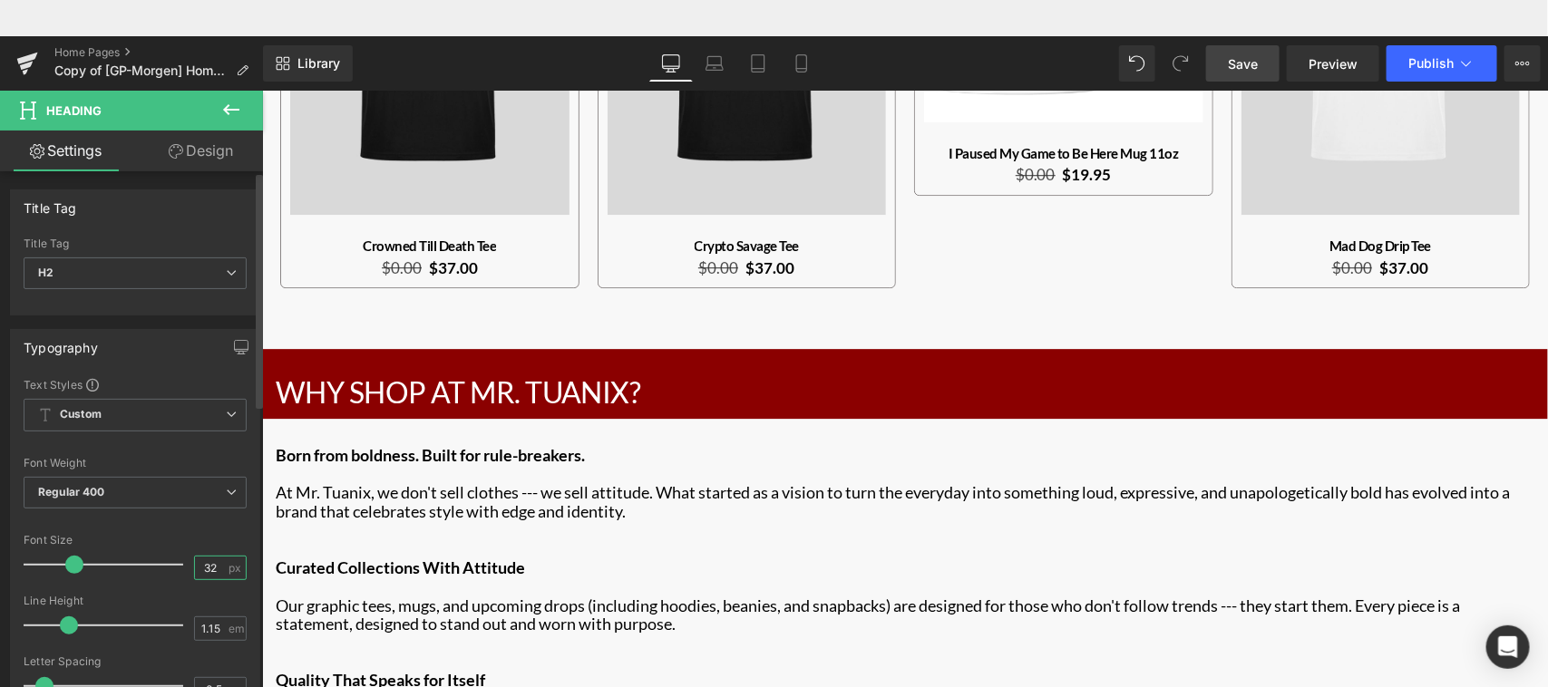
drag, startPoint x: 200, startPoint y: 569, endPoint x: 219, endPoint y: 564, distance: 18.9
click at [219, 564] on input "32" at bounding box center [211, 568] width 32 height 23
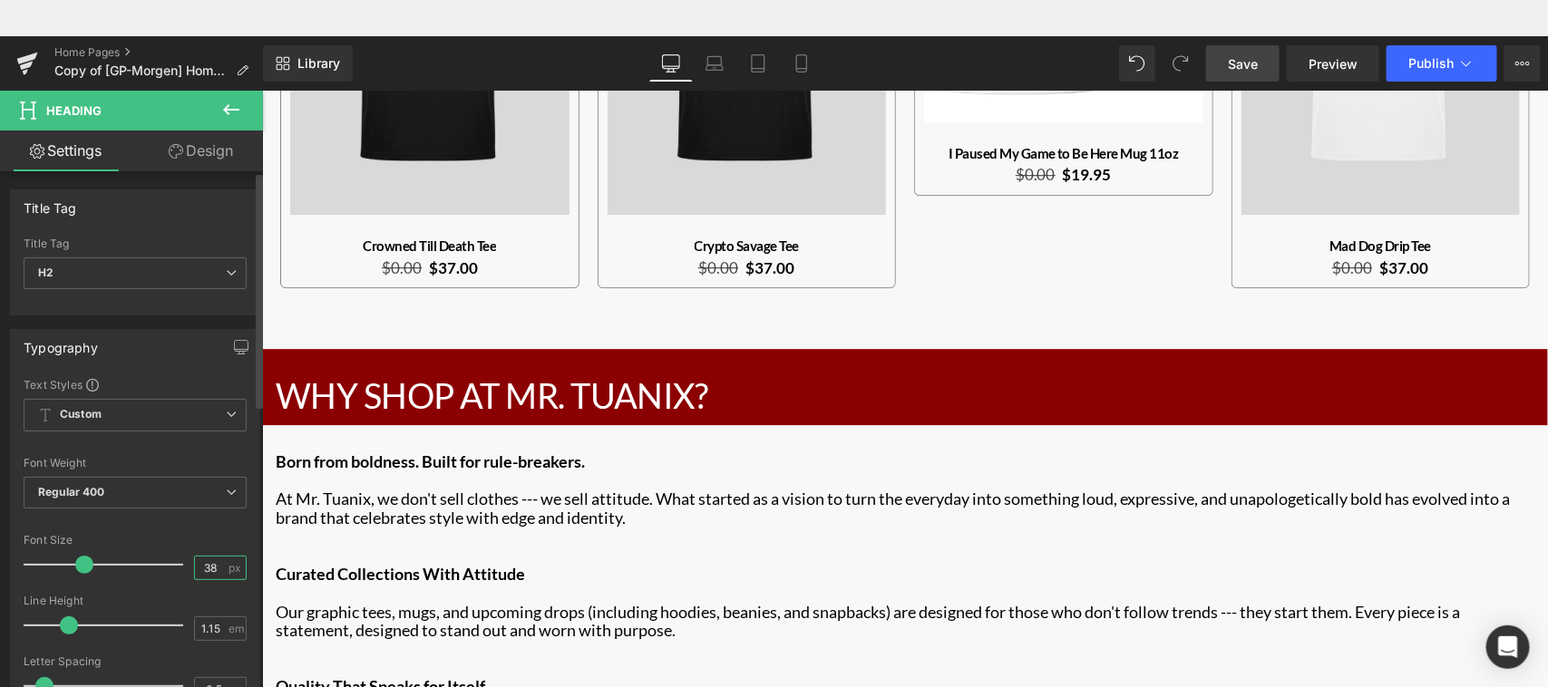
type input "38"
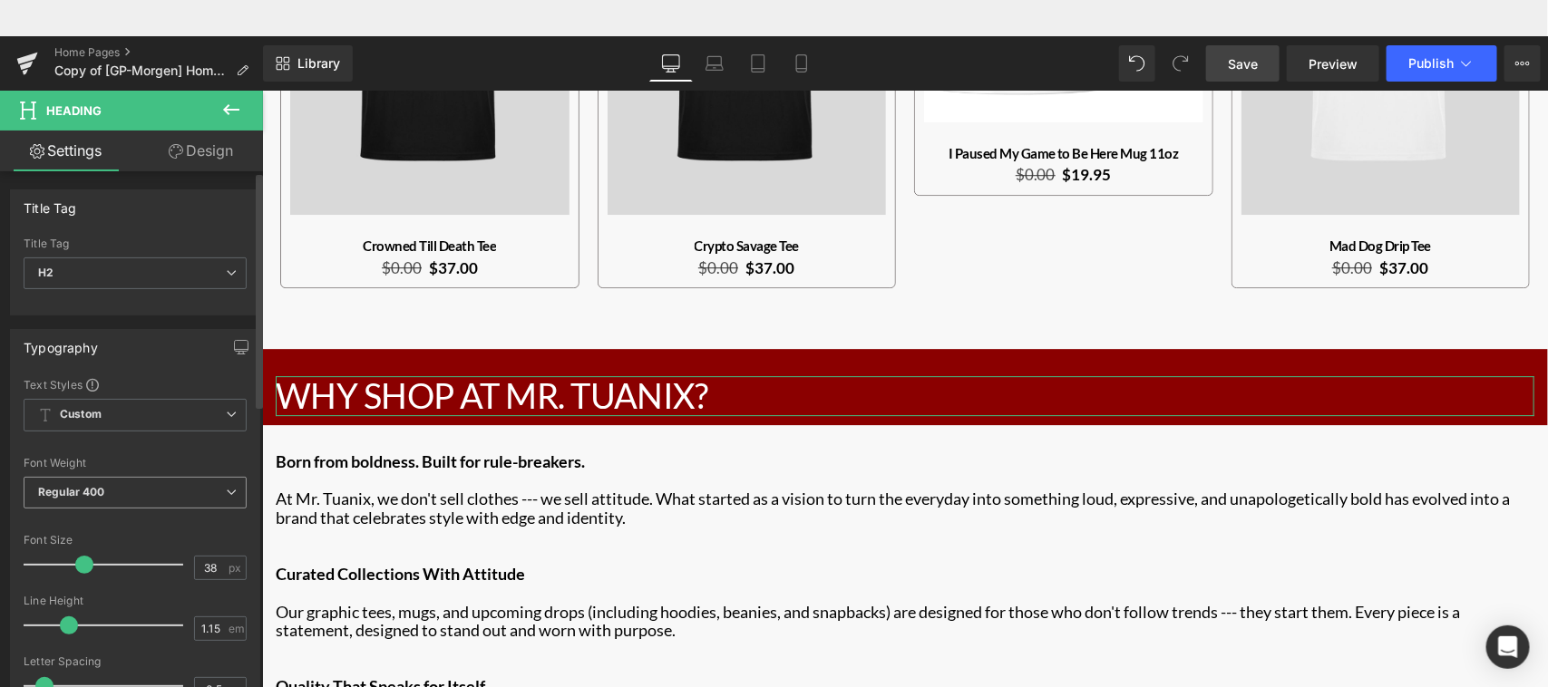
click at [192, 491] on span "Regular 400" at bounding box center [135, 493] width 223 height 32
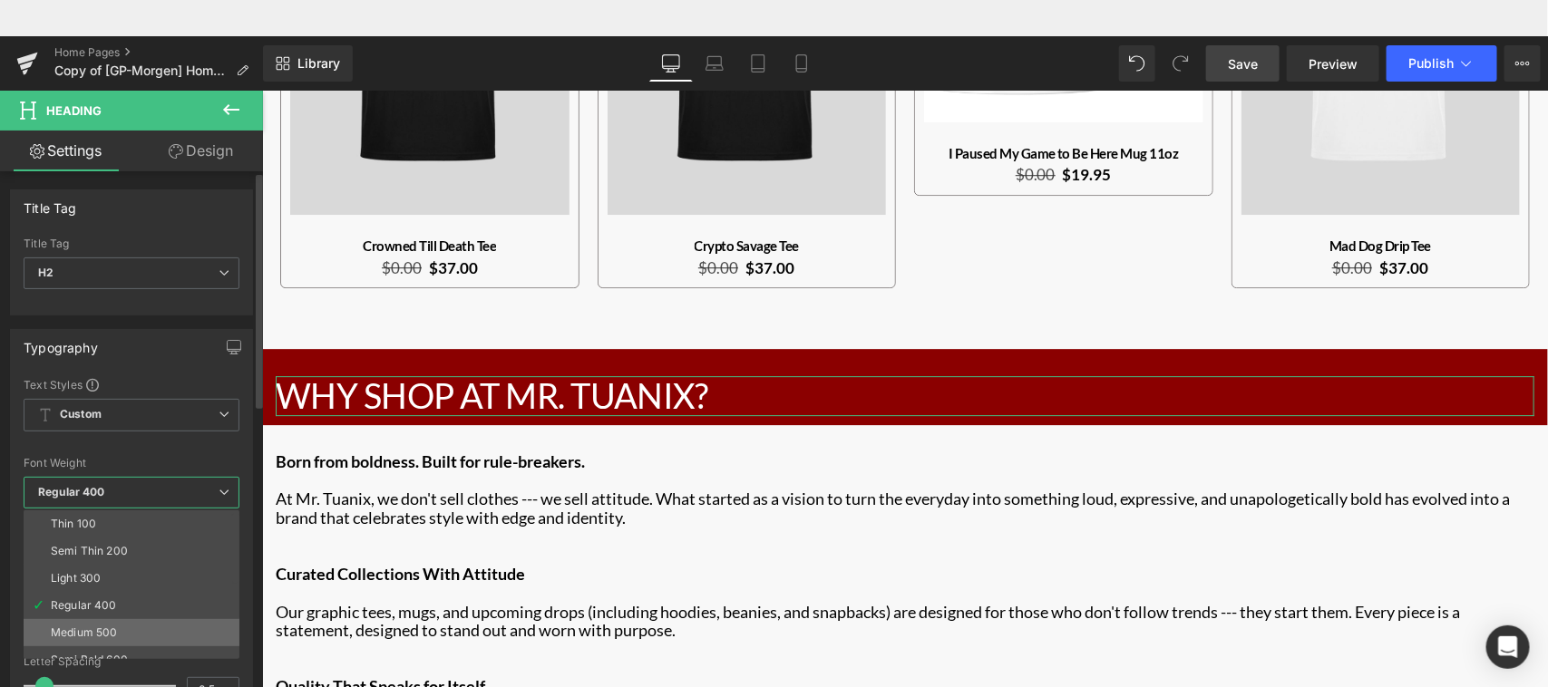
click at [129, 610] on li "Medium 500" at bounding box center [136, 632] width 224 height 27
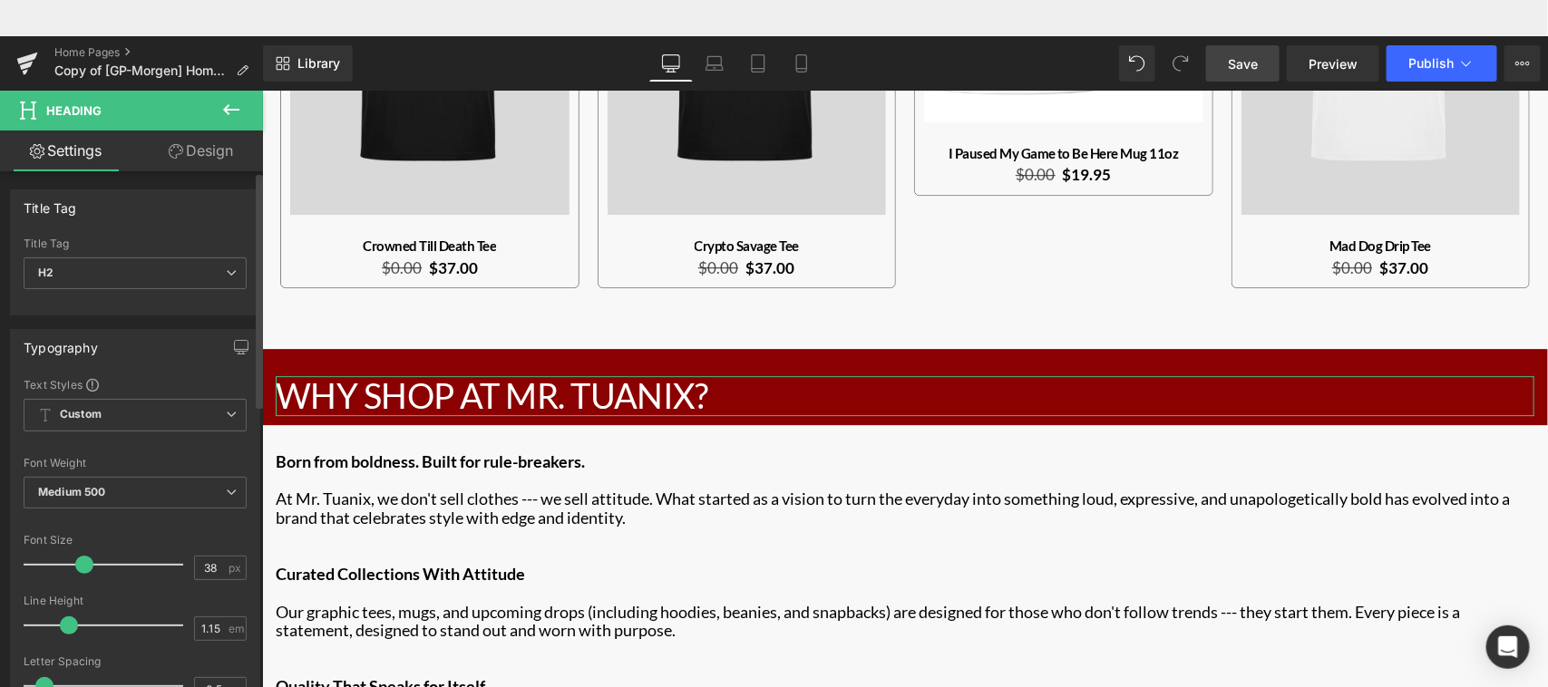
click at [213, 455] on div "Font Default Lato Acme [GEOGRAPHIC_DATA] Questrial sans-serif Lato Default Lato…" at bounding box center [135, 596] width 223 height 438
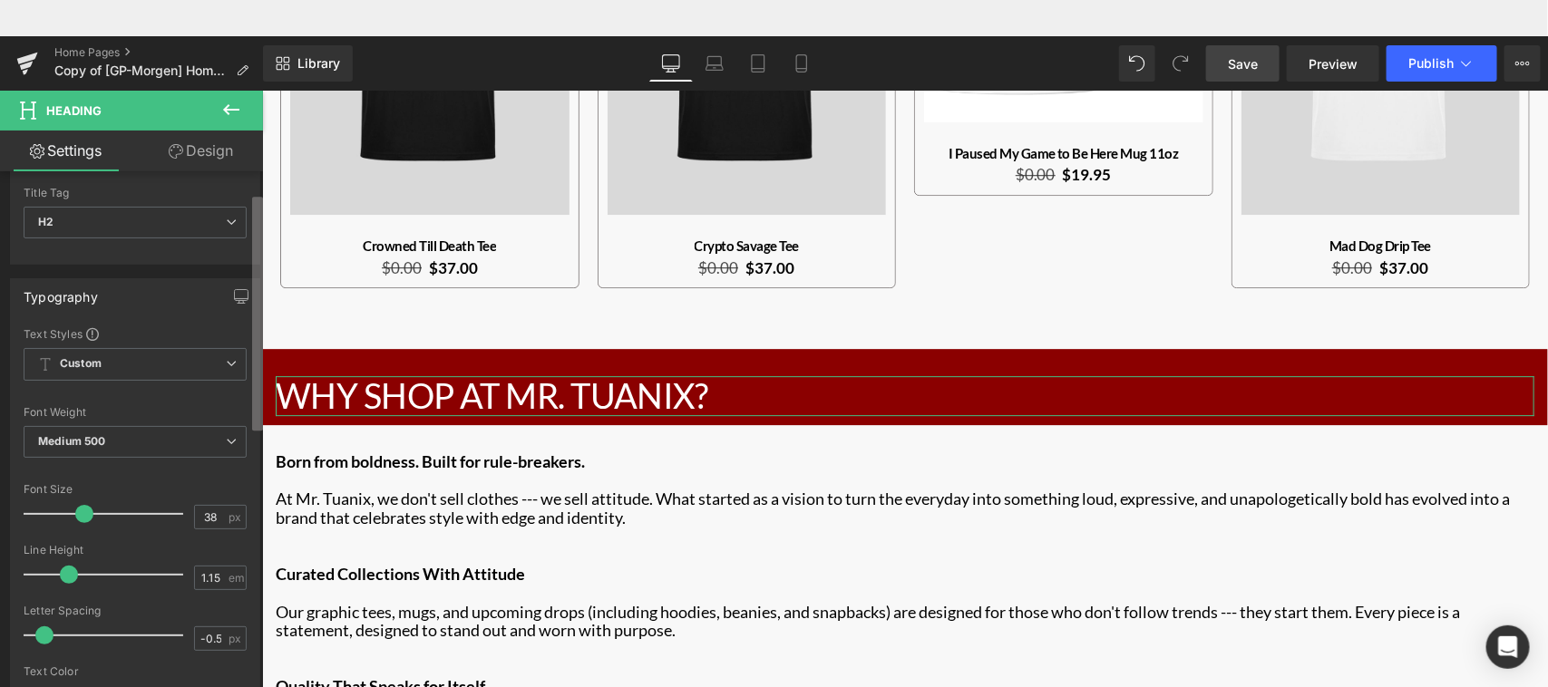
scroll to position [66, 0]
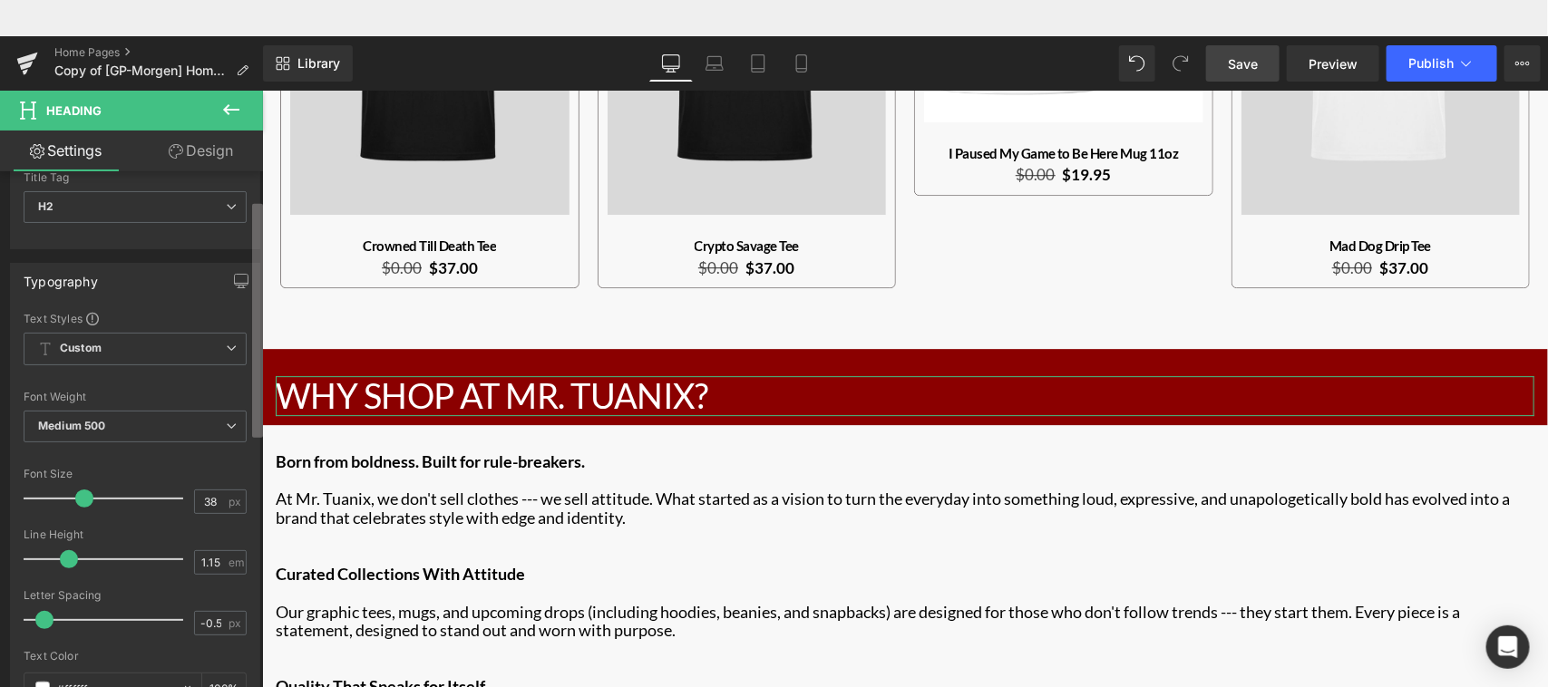
click at [260, 408] on b at bounding box center [257, 321] width 11 height 234
click at [226, 351] on icon at bounding box center [231, 348] width 11 height 11
click at [220, 302] on div "Typography Text Styles Custom Custom Setup Global Style Custom Setup Global Sty…" at bounding box center [135, 567] width 250 height 609
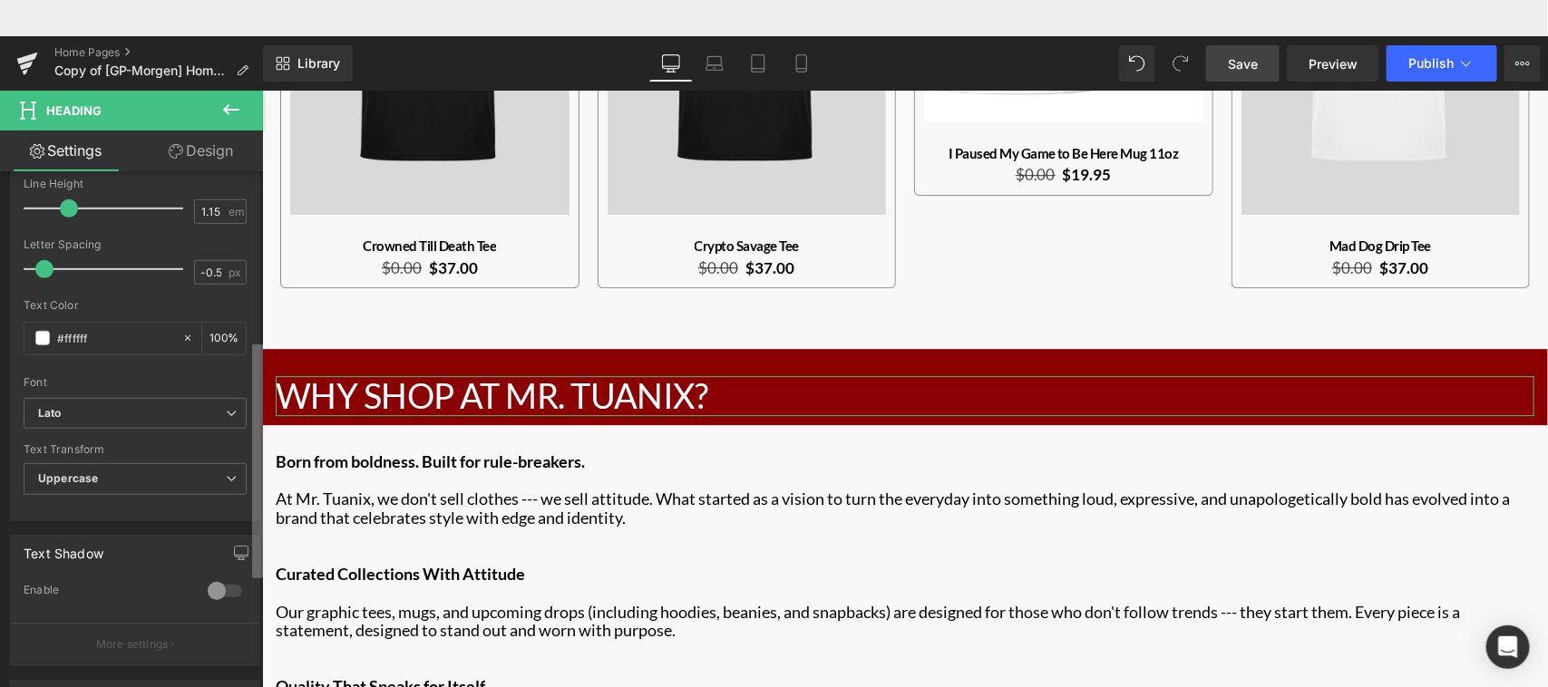
scroll to position [393, 0]
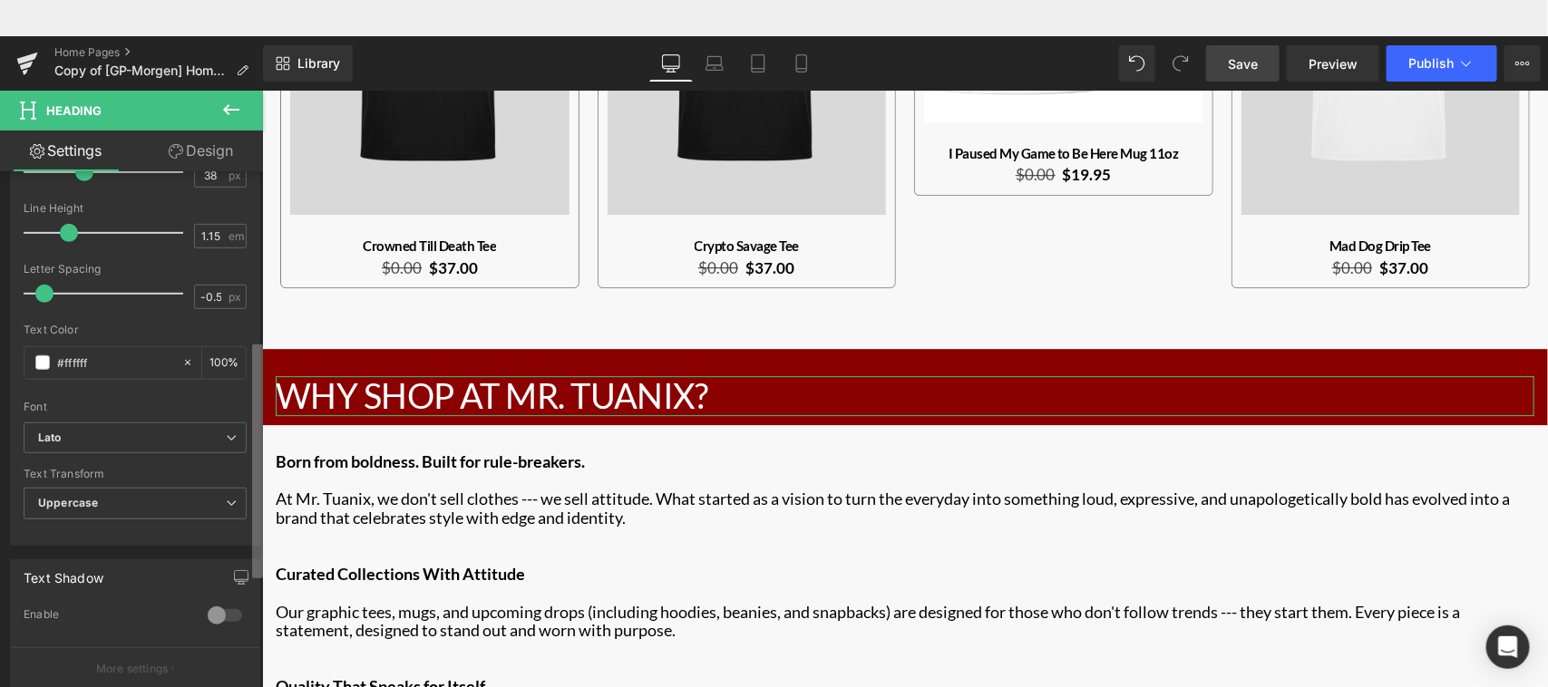
click at [259, 452] on b at bounding box center [257, 462] width 11 height 234
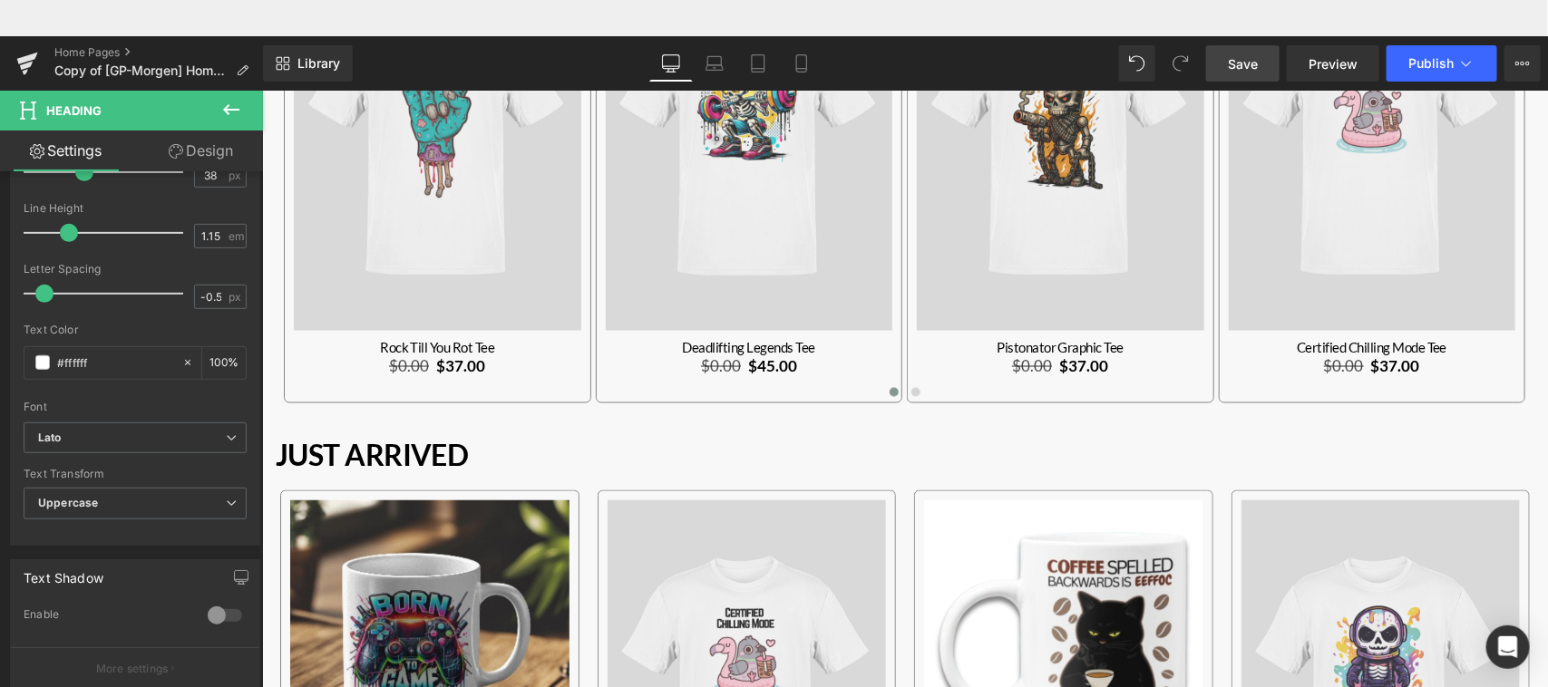
scroll to position [1183, 0]
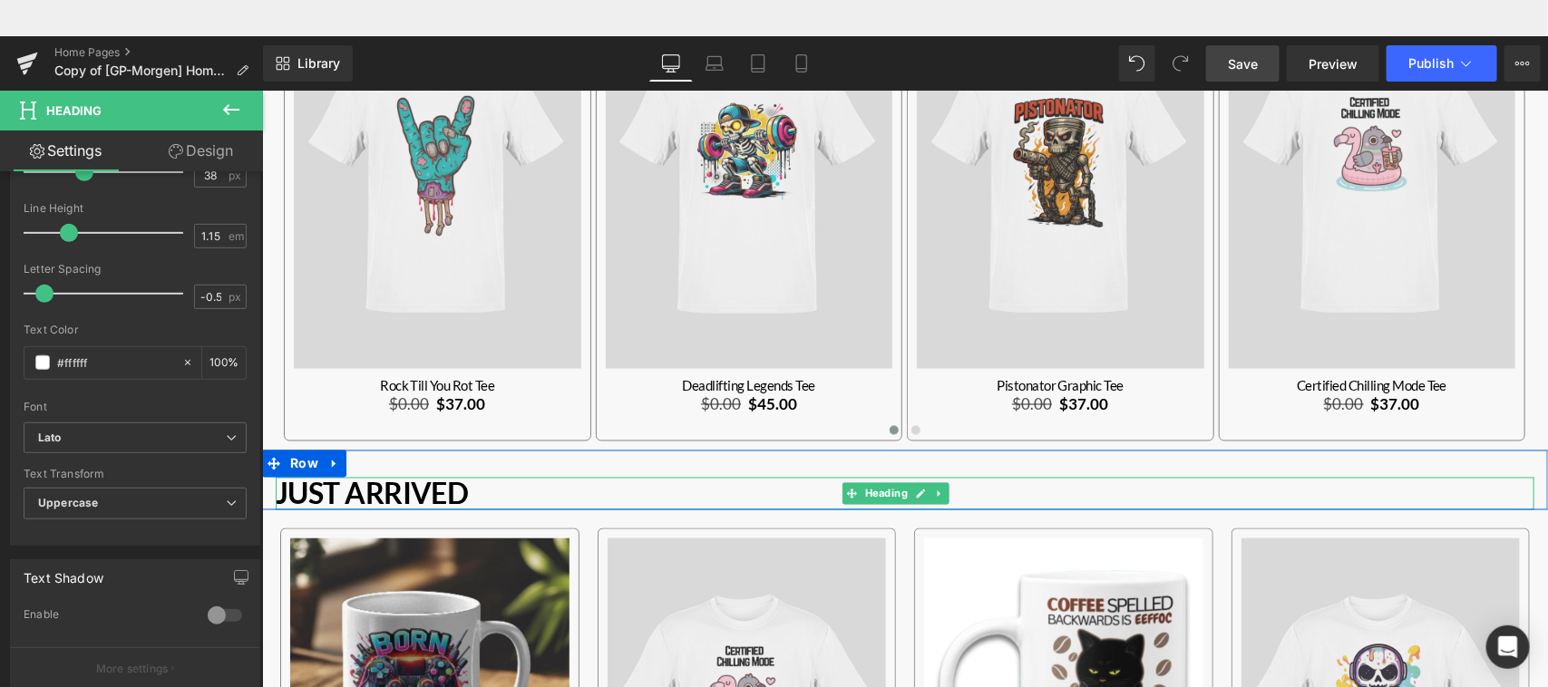
click at [369, 491] on strong "Just Arrived" at bounding box center [371, 492] width 192 height 35
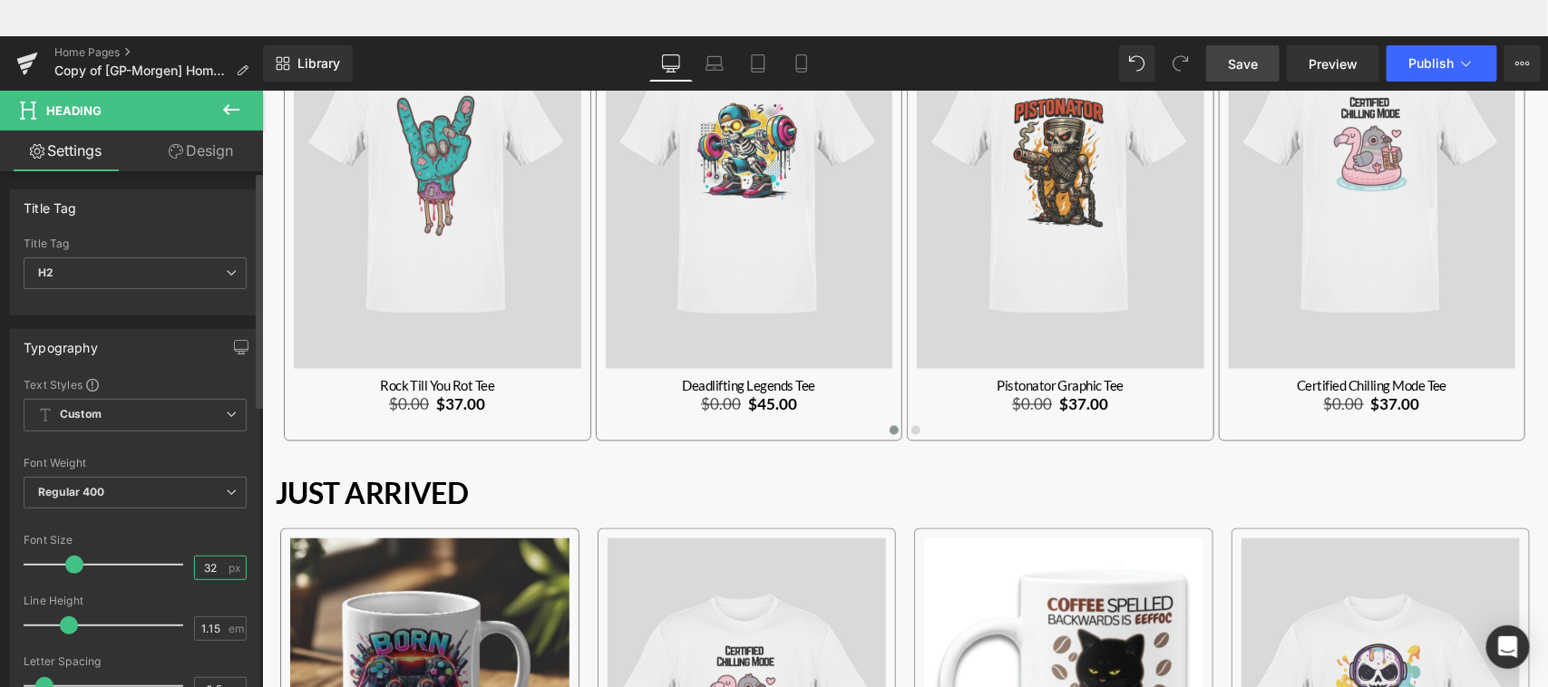
drag, startPoint x: 196, startPoint y: 567, endPoint x: 220, endPoint y: 567, distance: 24.5
click at [220, 567] on div "32 px" at bounding box center [220, 568] width 53 height 24
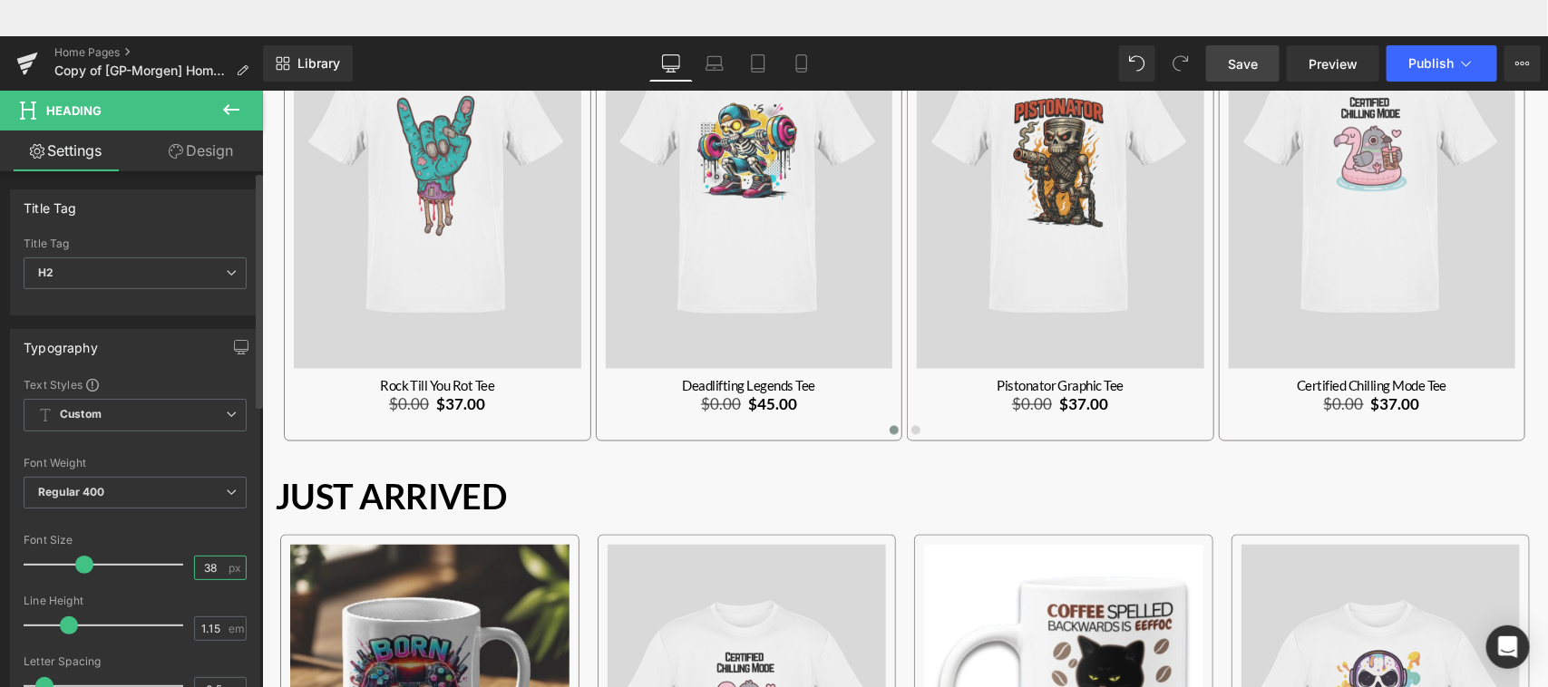
type input "38"
click at [242, 531] on div "Text Styles Custom Custom Setup Global Style Custom Setup Global Style Thin 100…" at bounding box center [135, 657] width 248 height 560
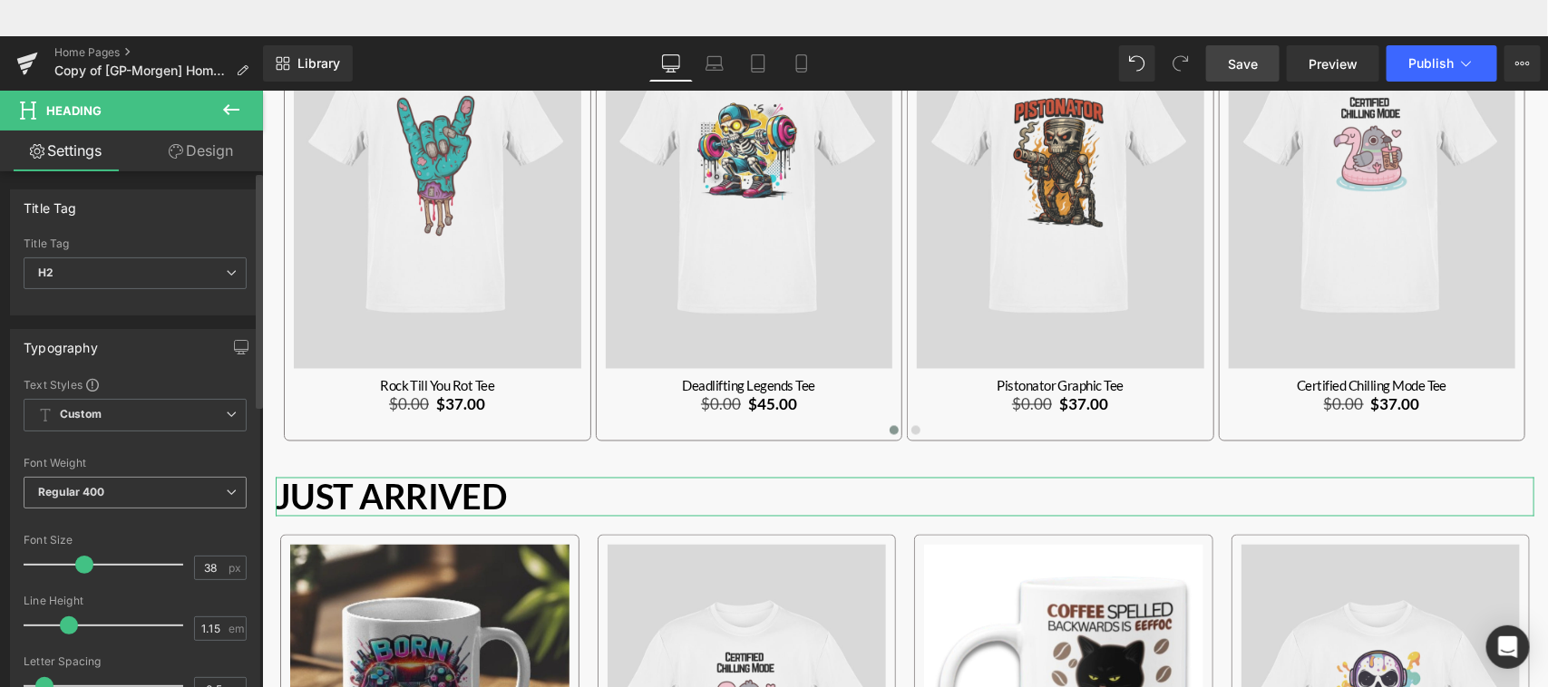
click at [205, 486] on span "Regular 400" at bounding box center [135, 493] width 223 height 32
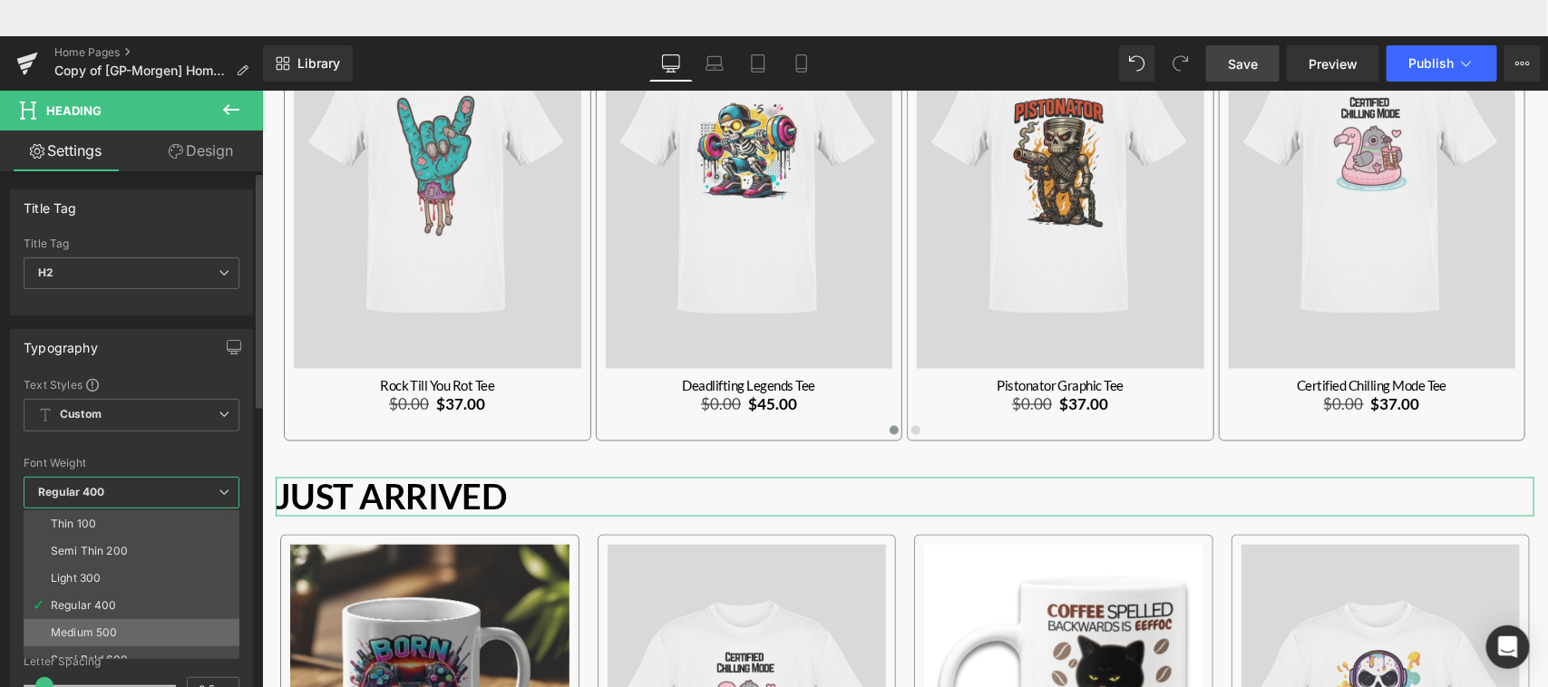
click at [124, 610] on li "Medium 500" at bounding box center [136, 632] width 224 height 27
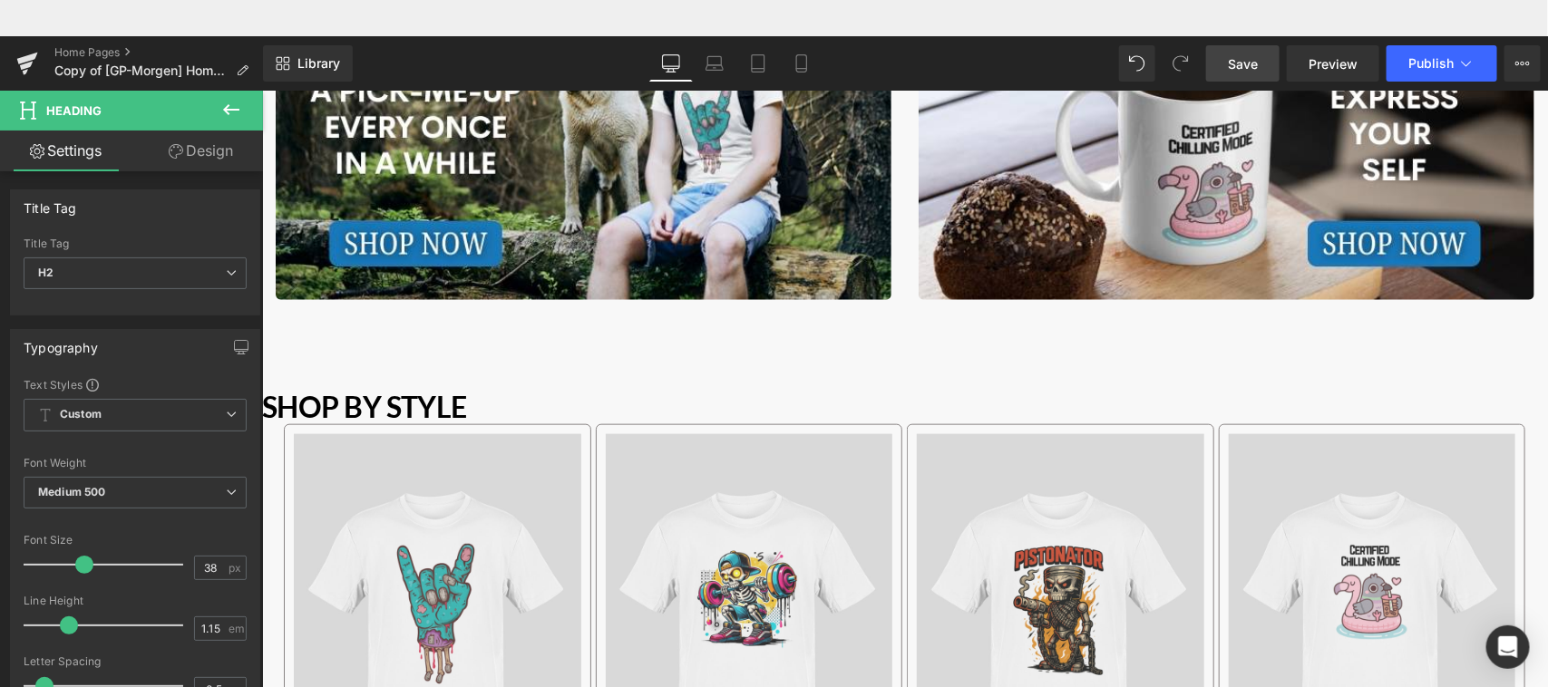
scroll to position [719, 0]
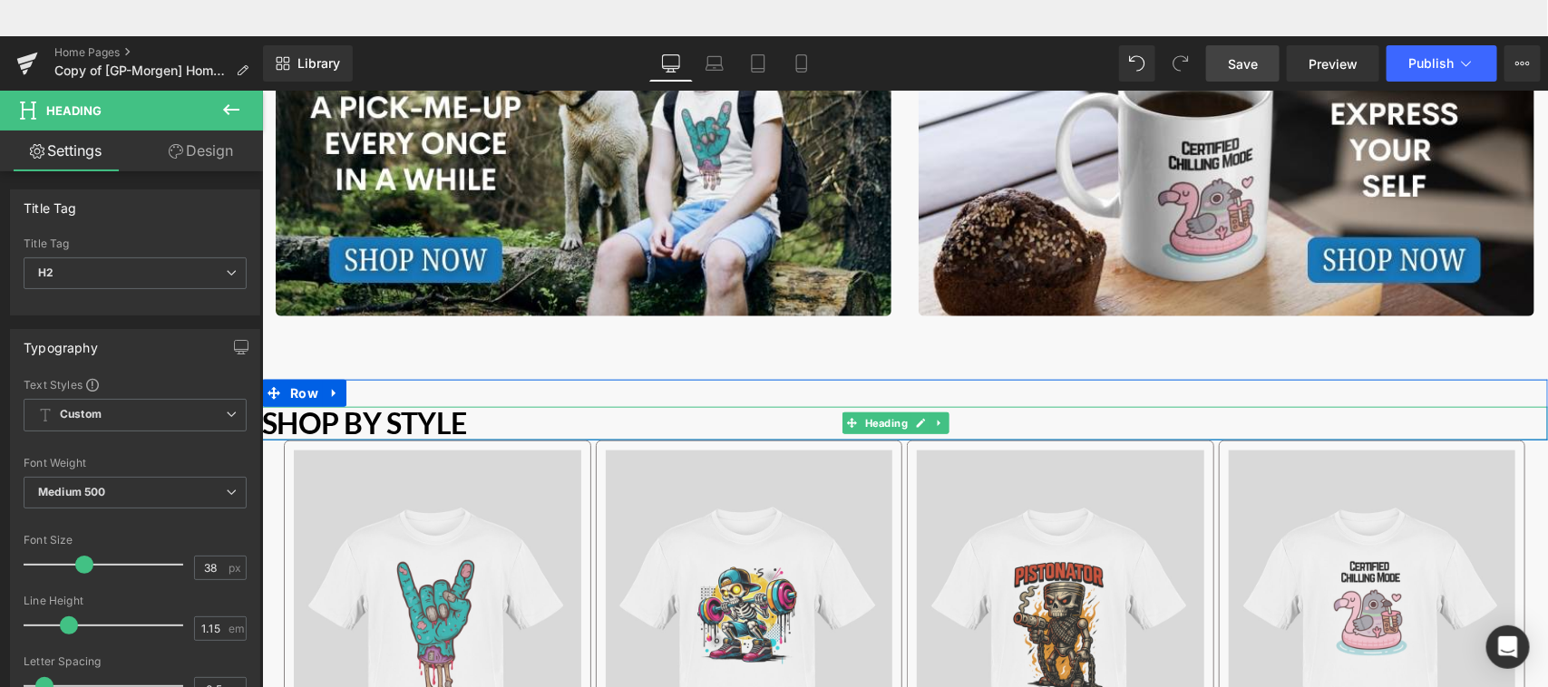
click at [357, 417] on b "Shop by Style" at bounding box center [363, 421] width 205 height 35
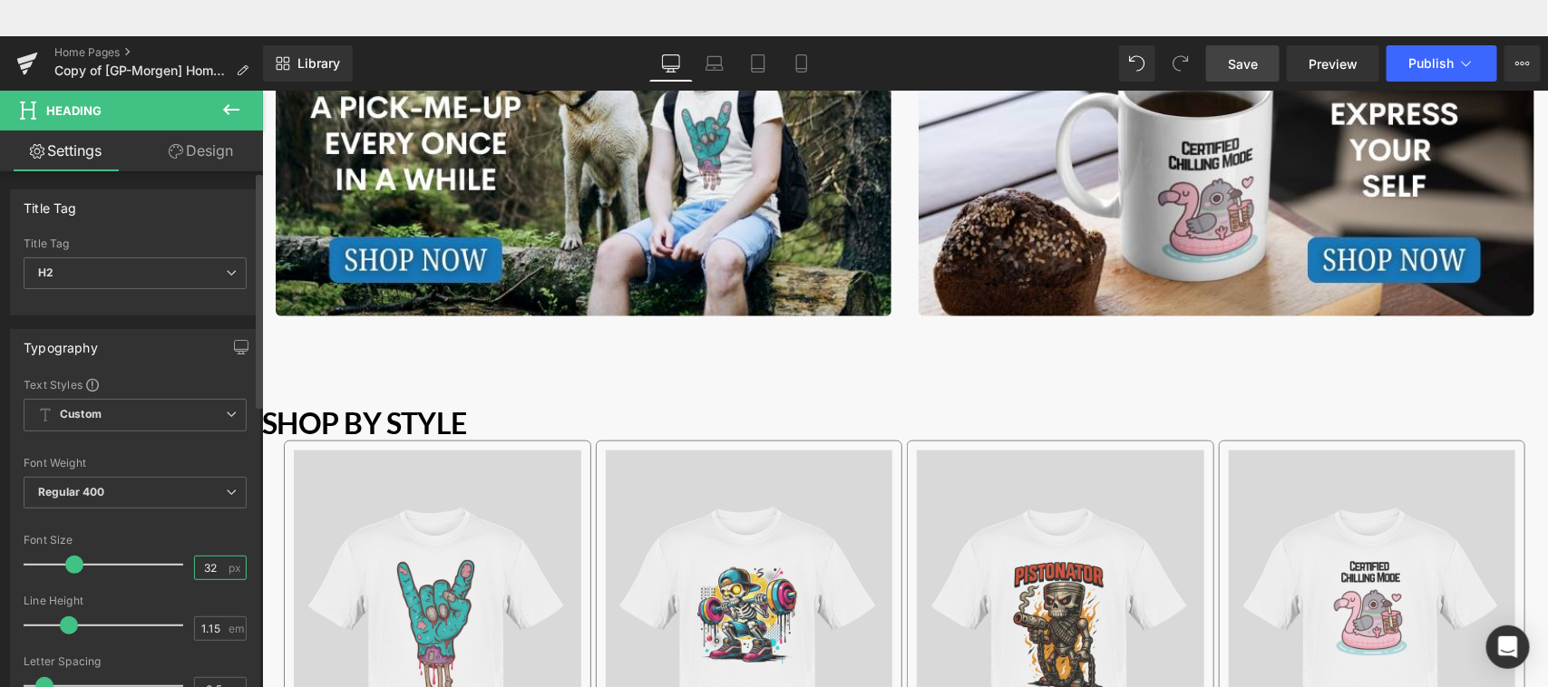
click at [200, 573] on input "32" at bounding box center [211, 568] width 32 height 23
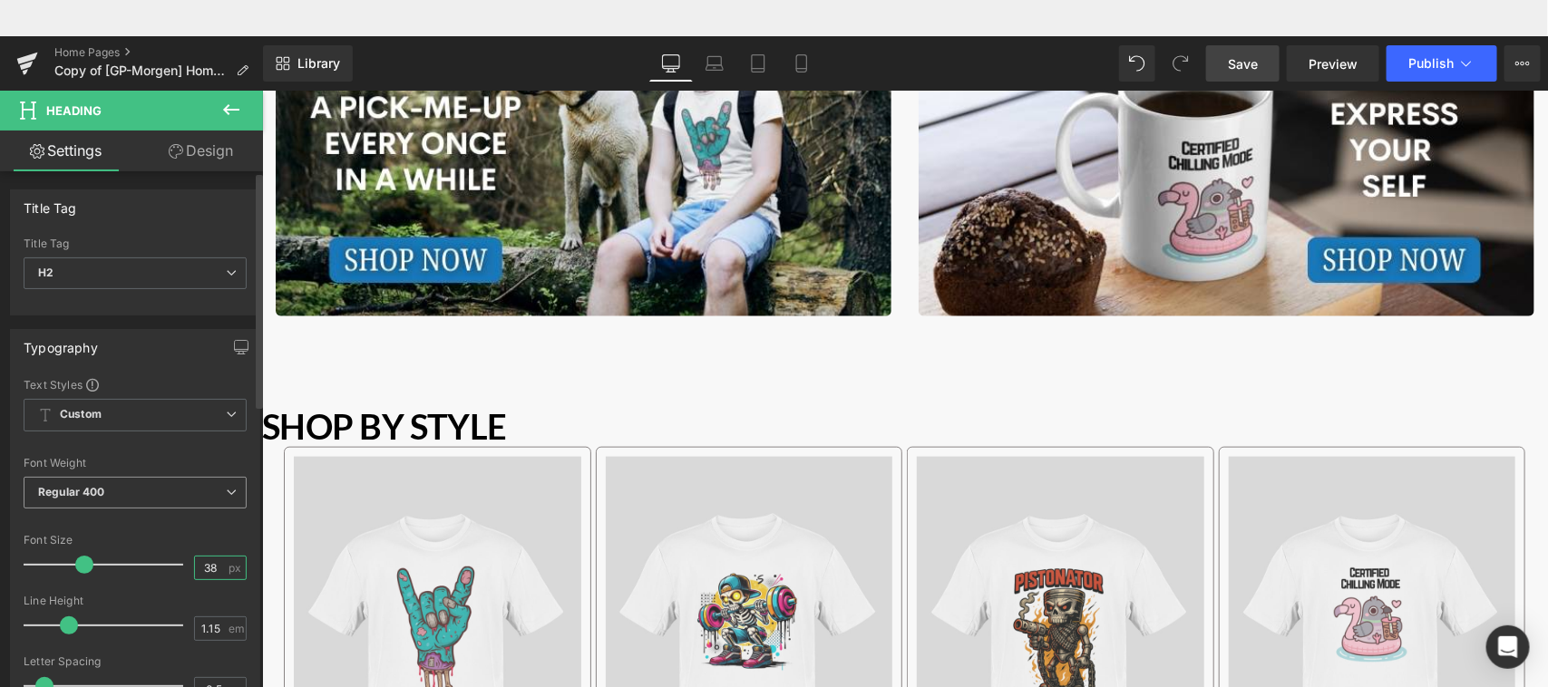
type input "38"
click at [192, 492] on span "Regular 400" at bounding box center [135, 493] width 223 height 32
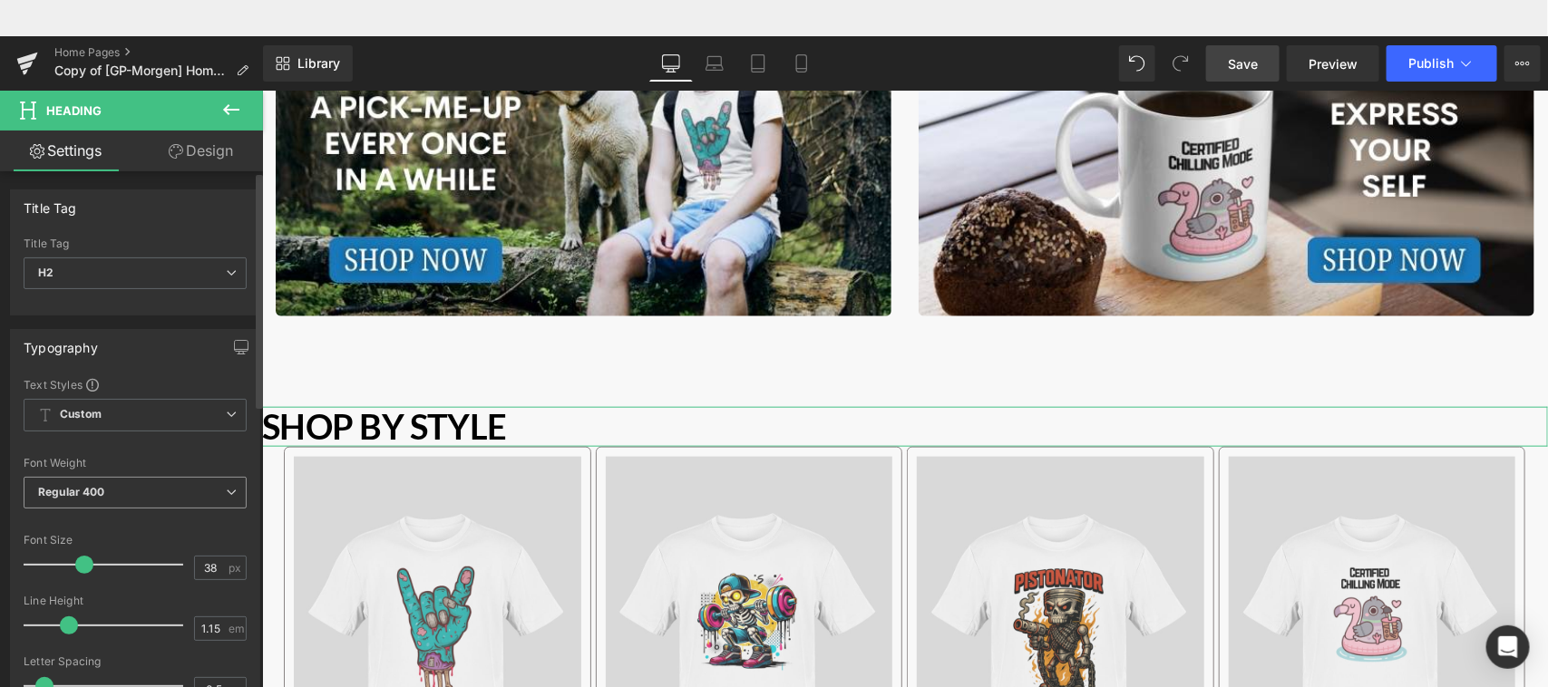
click at [213, 500] on span "Regular 400" at bounding box center [135, 493] width 223 height 32
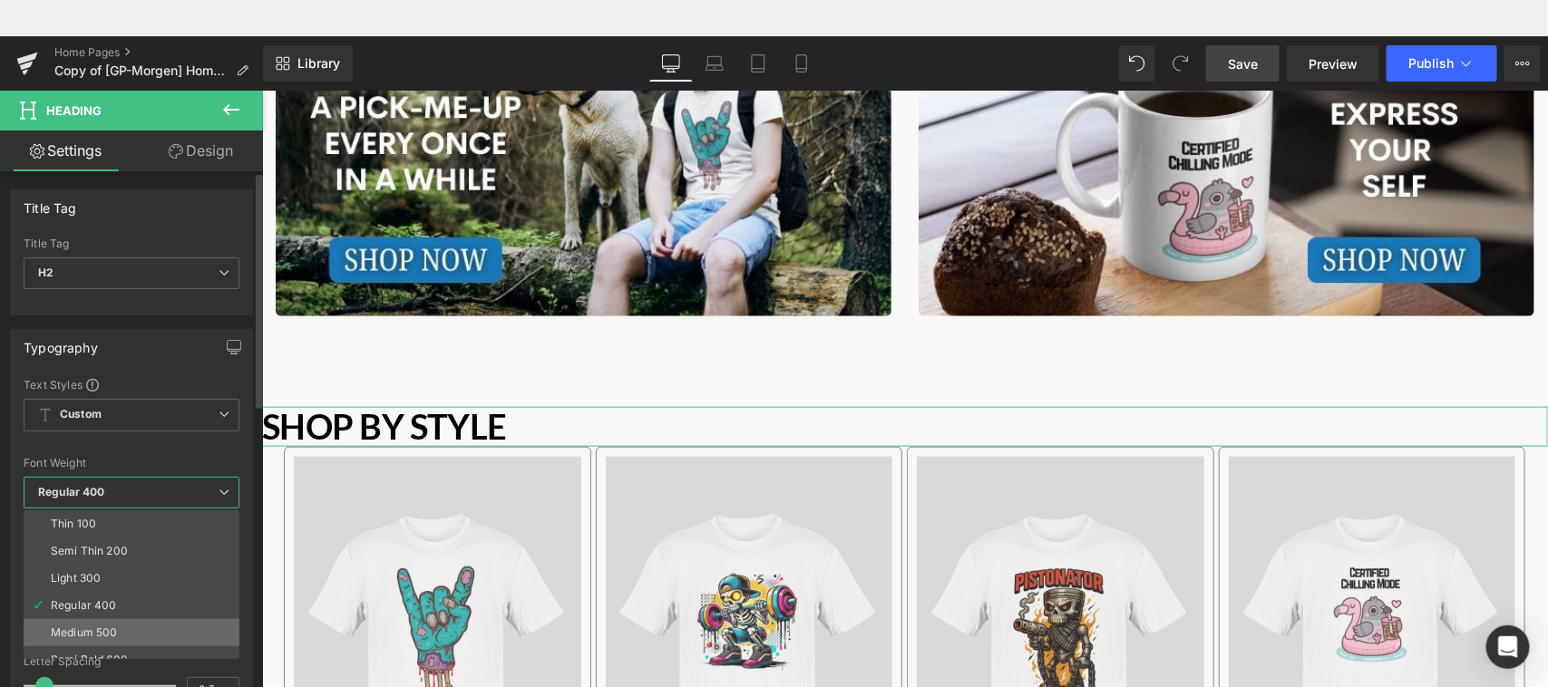
click at [124, 610] on li "Medium 500" at bounding box center [136, 632] width 224 height 27
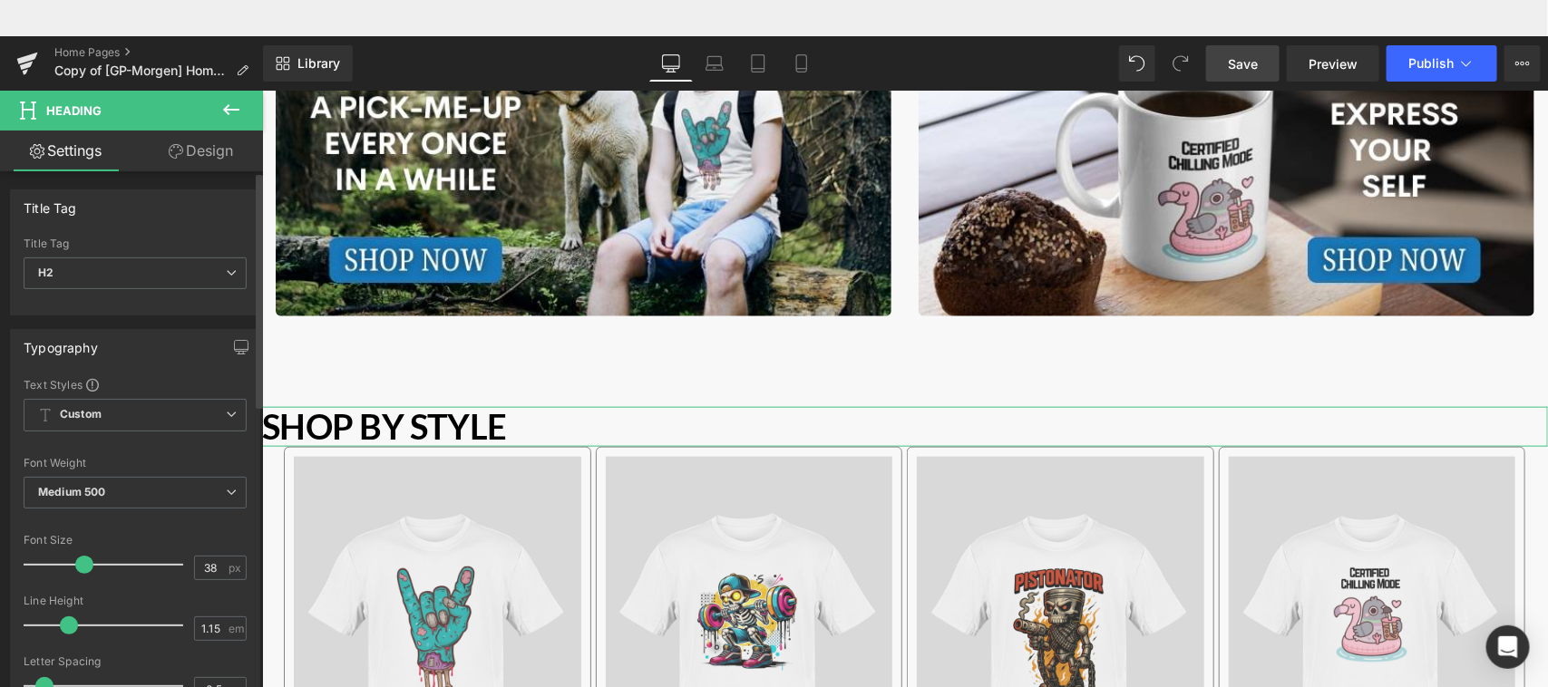
click at [229, 451] on div at bounding box center [135, 447] width 223 height 12
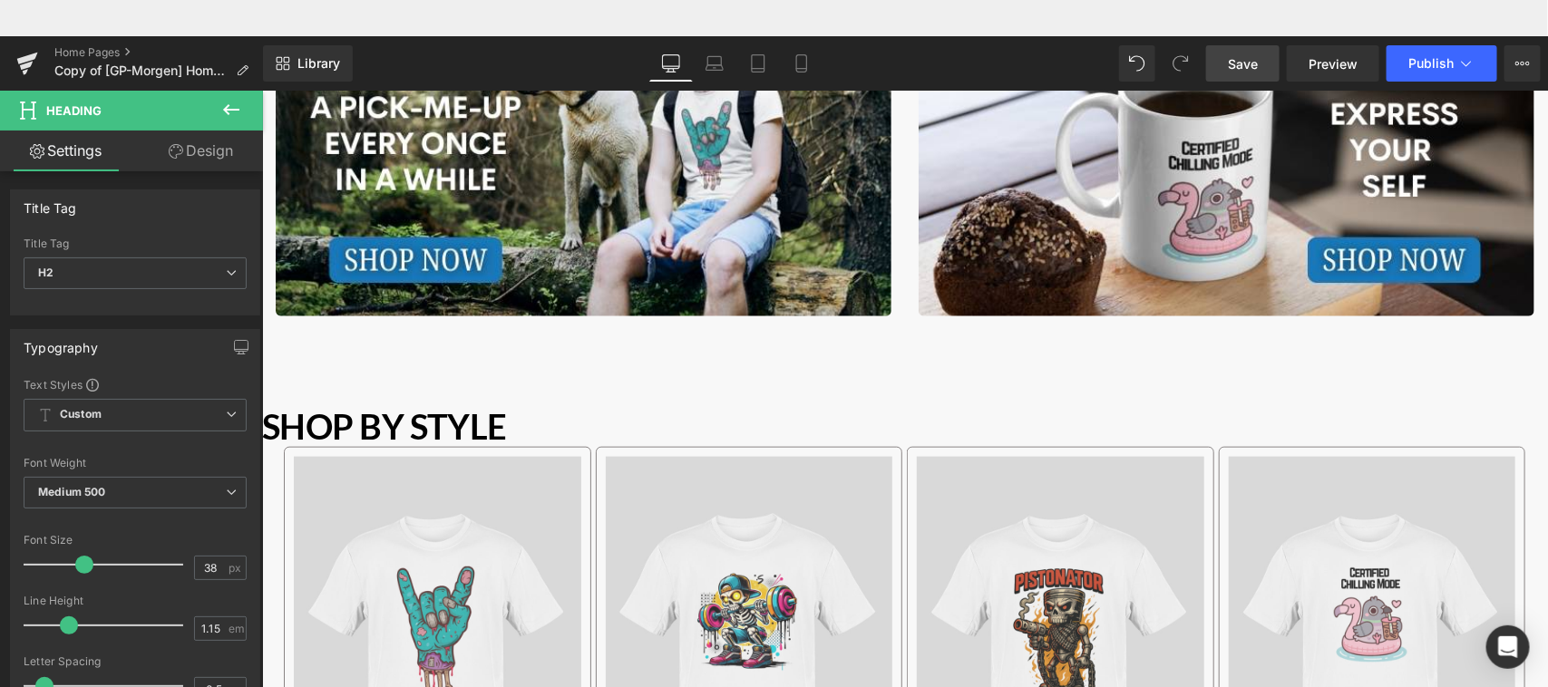
click at [1253, 59] on span "Save" at bounding box center [1243, 63] width 30 height 19
click at [1239, 59] on span "Save" at bounding box center [1243, 63] width 30 height 19
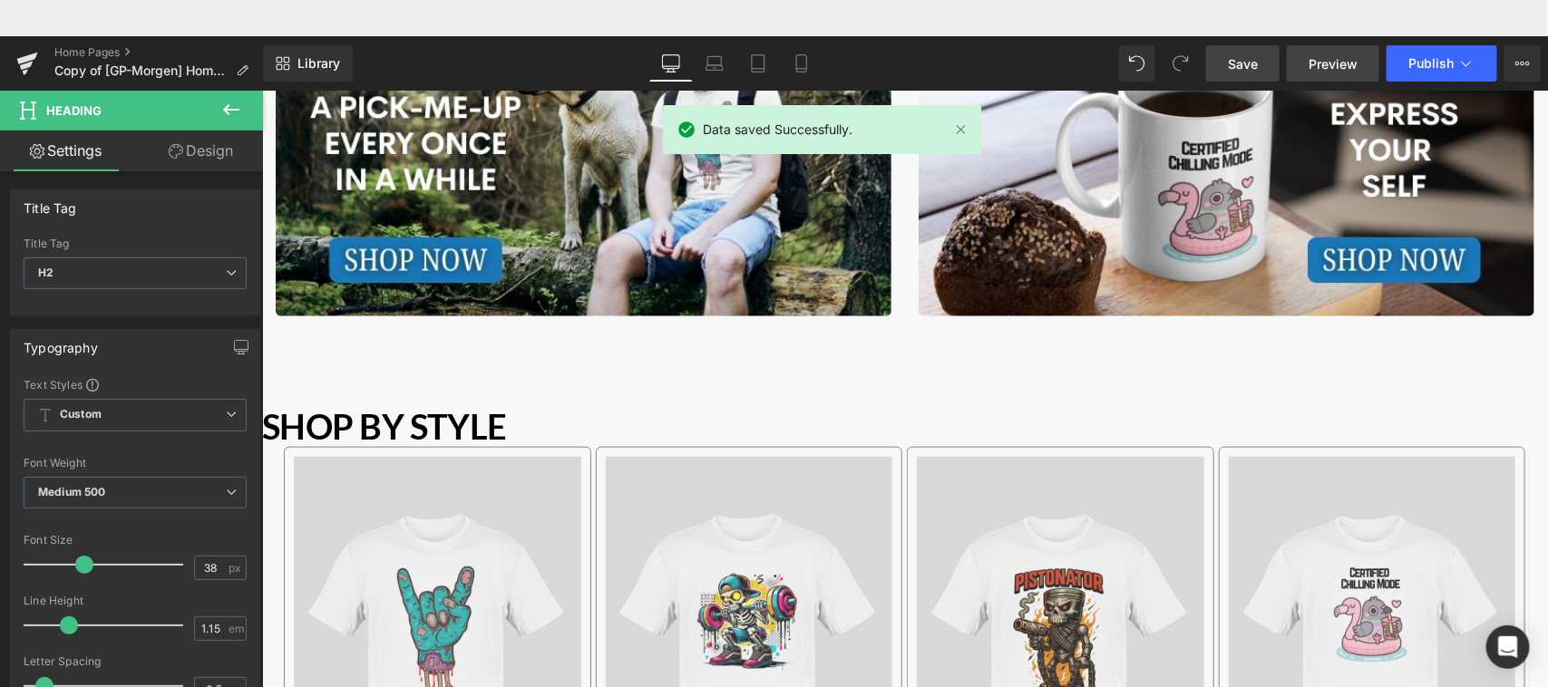
click at [1334, 63] on span "Preview" at bounding box center [1333, 63] width 49 height 19
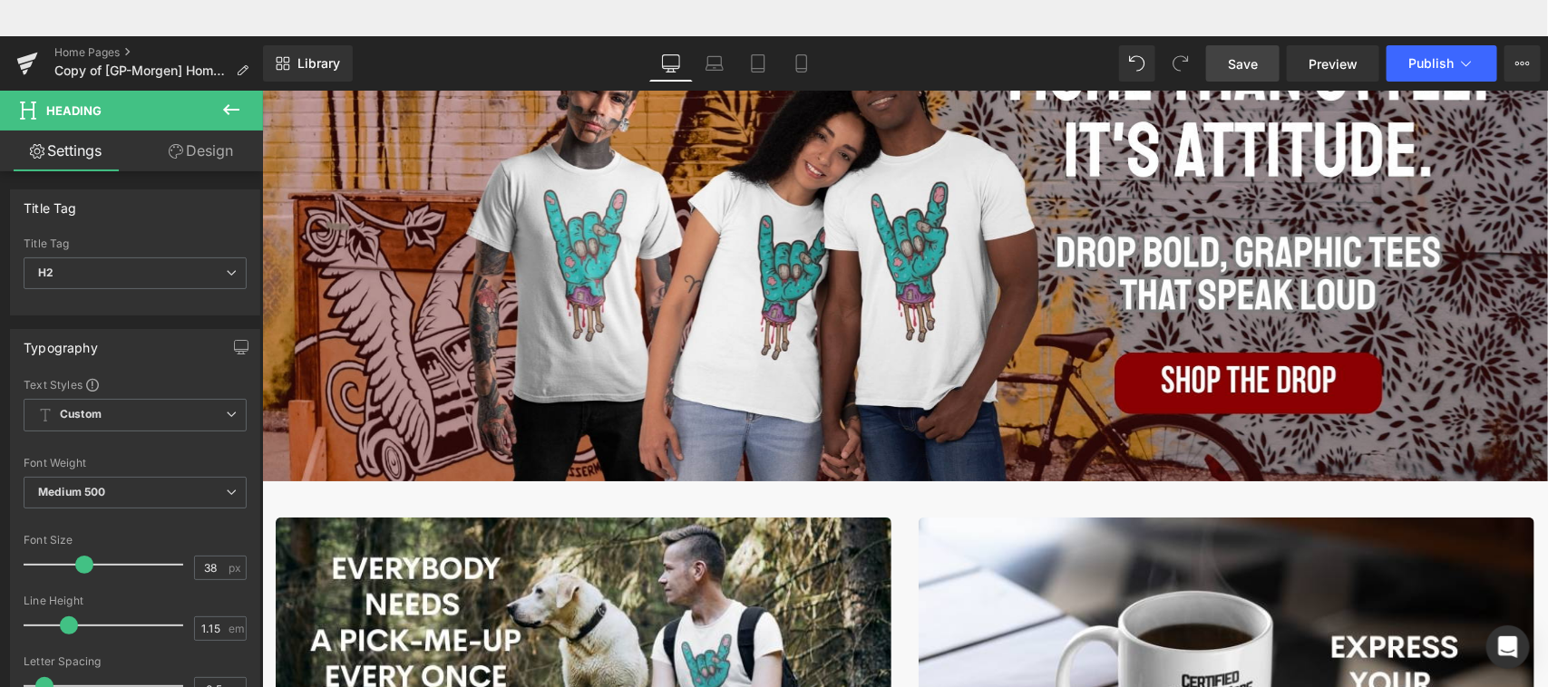
scroll to position [0, 0]
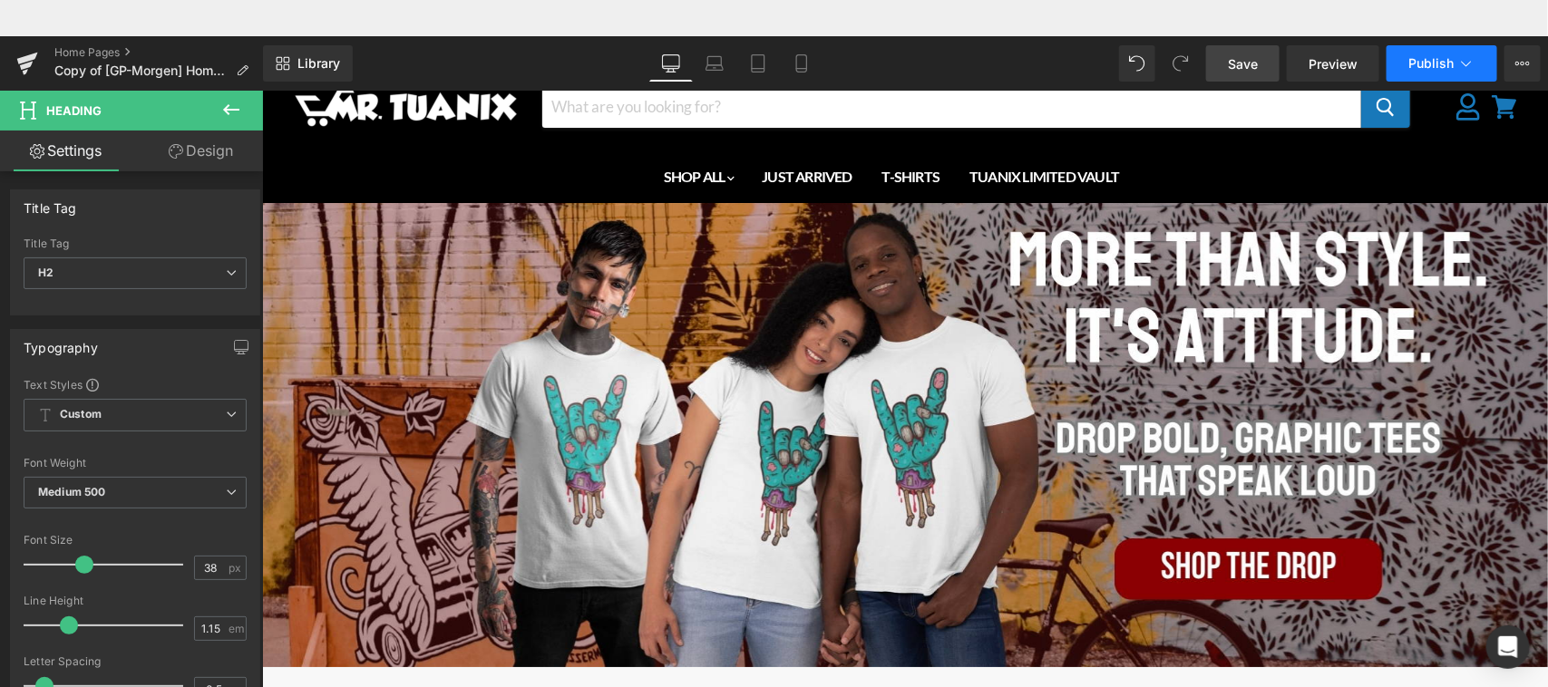
click at [1375, 57] on span "Publish" at bounding box center [1430, 63] width 45 height 15
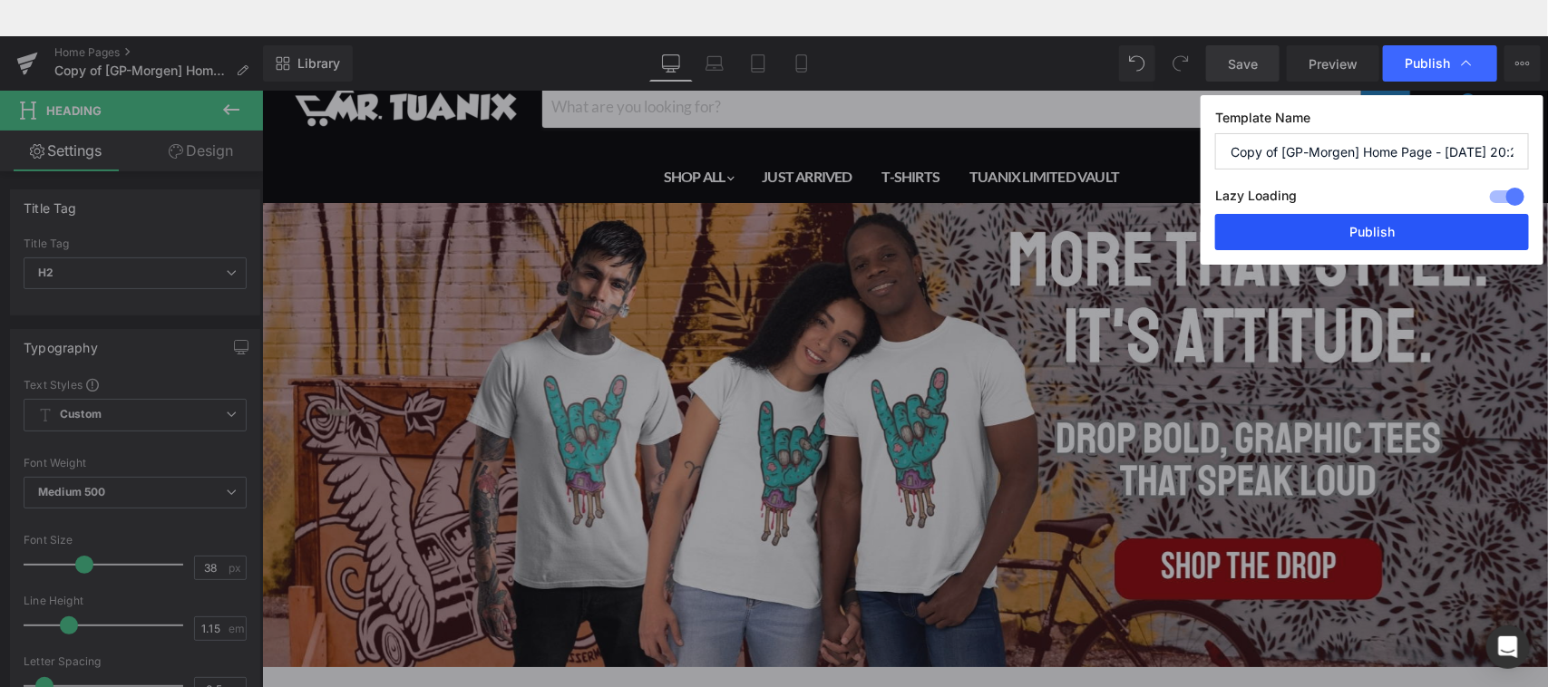
click at [1369, 238] on button "Publish" at bounding box center [1372, 232] width 314 height 36
